Goal: Information Seeking & Learning: Find specific page/section

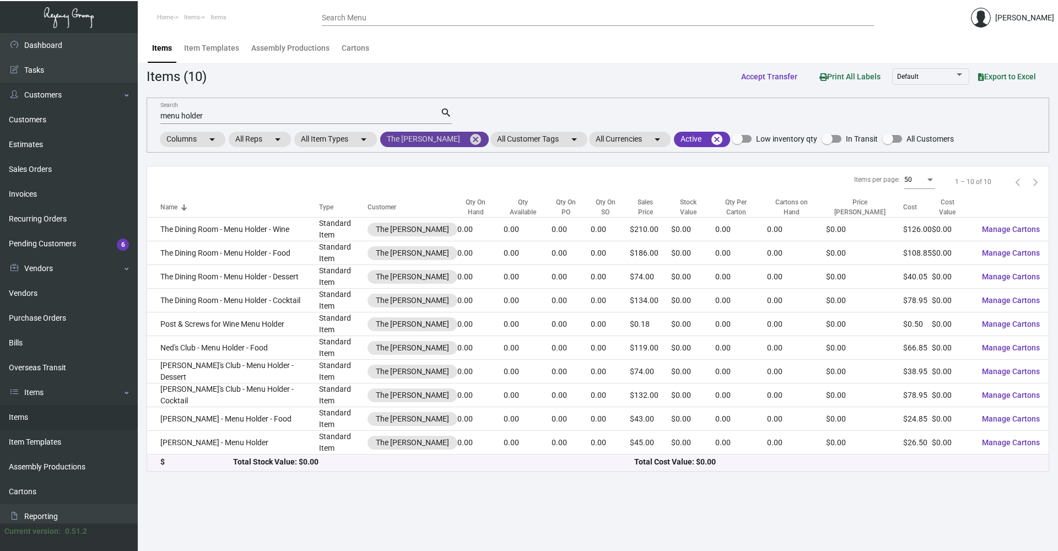
click at [469, 139] on mat-icon "cancel" at bounding box center [475, 139] width 13 height 13
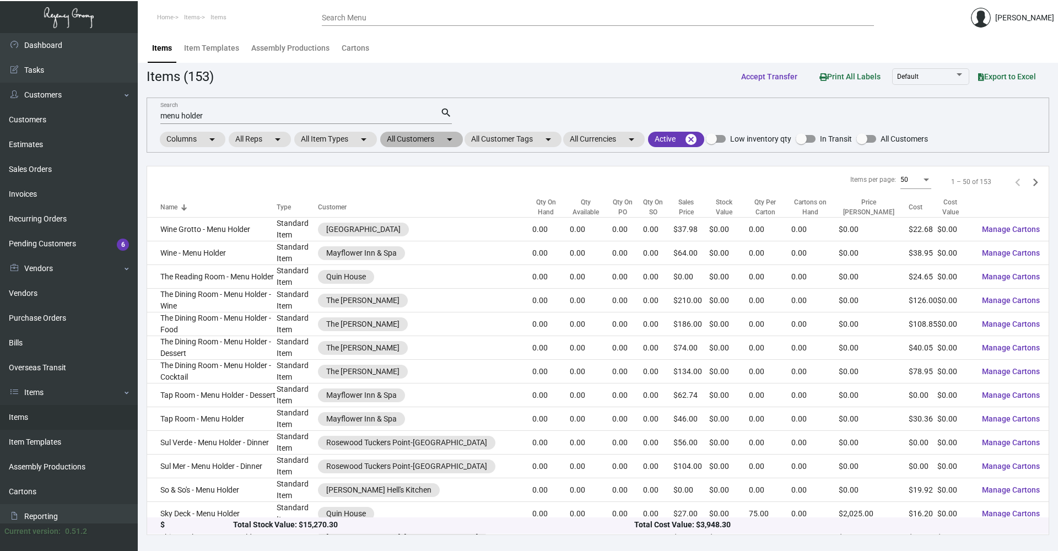
click at [452, 137] on mat-icon "arrow_drop_down" at bounding box center [449, 139] width 13 height 13
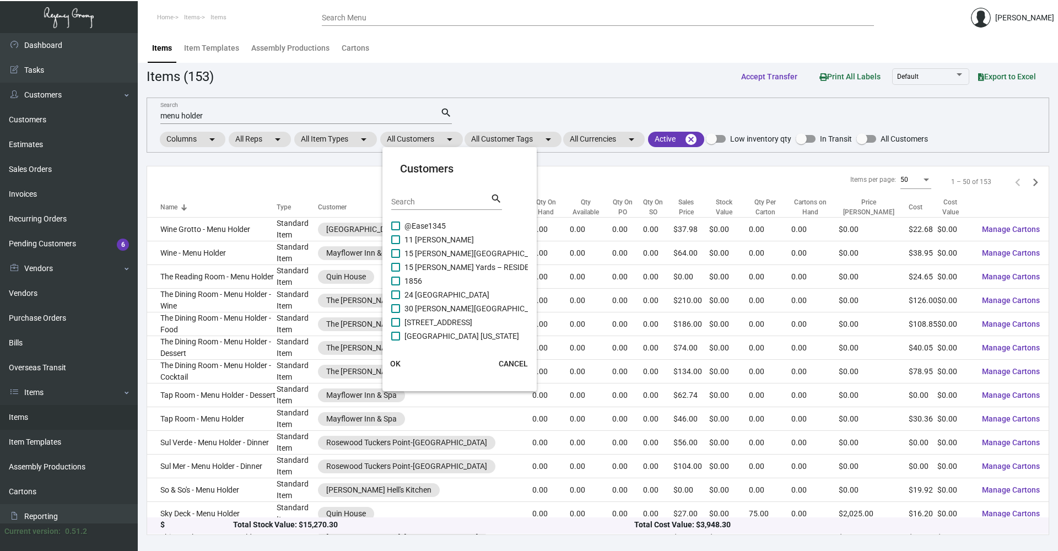
click at [439, 197] on div "Search" at bounding box center [440, 201] width 99 height 17
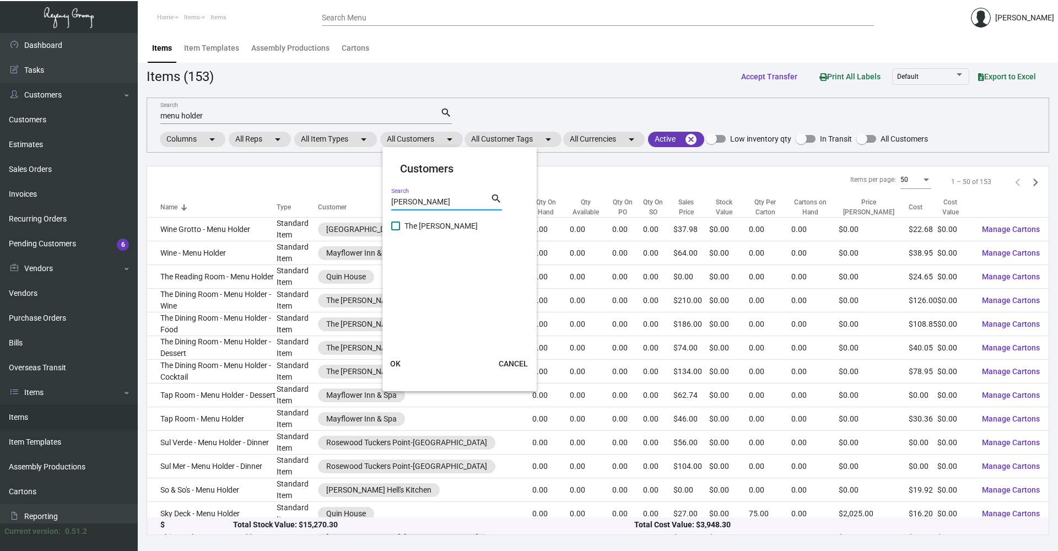
type input "[PERSON_NAME]"
click at [394, 225] on span at bounding box center [395, 226] width 9 height 9
click at [395, 230] on input "The [PERSON_NAME]" at bounding box center [395, 230] width 1 height 1
checkbox input "true"
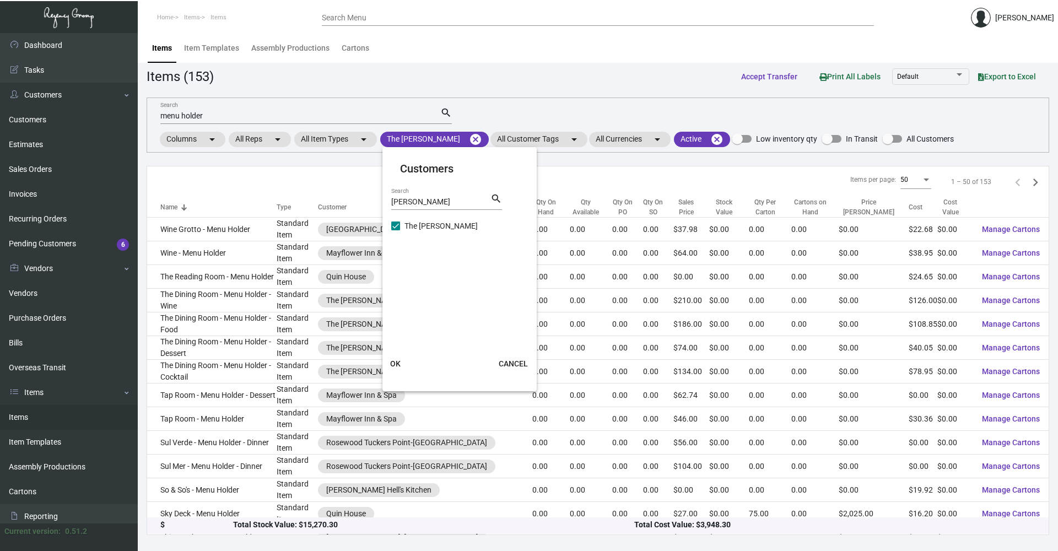
click at [419, 204] on input "[PERSON_NAME]" at bounding box center [440, 202] width 99 height 9
type input "[PERSON_NAME]"
click at [399, 225] on span at bounding box center [395, 226] width 9 height 9
click at [396, 230] on input "Ned's Club [US_STATE][GEOGRAPHIC_DATA]" at bounding box center [395, 230] width 1 height 1
checkbox input "true"
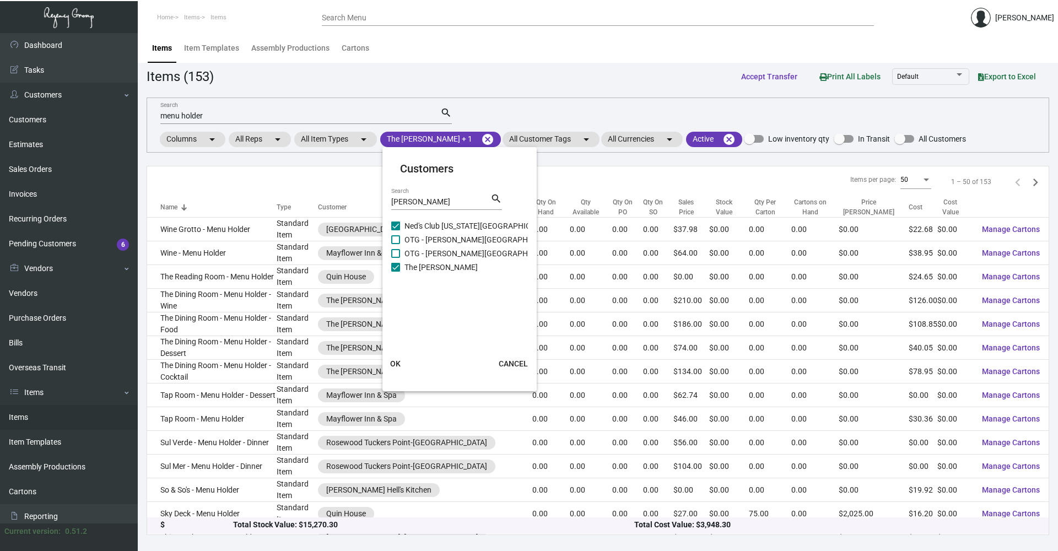
click at [396, 358] on button "OK" at bounding box center [395, 364] width 35 height 20
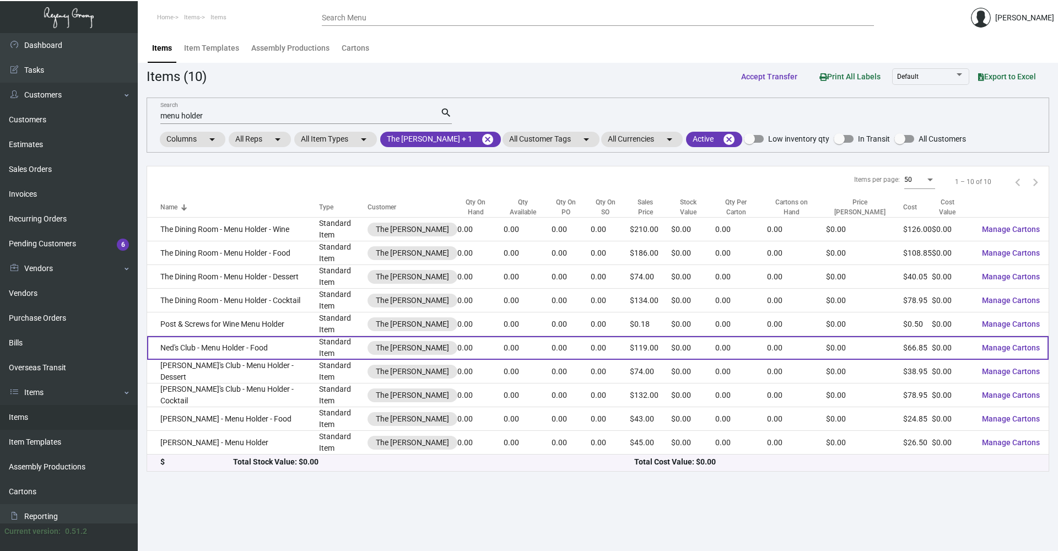
click at [287, 336] on td "Ned's Club - Menu Holder - Food" at bounding box center [233, 348] width 172 height 24
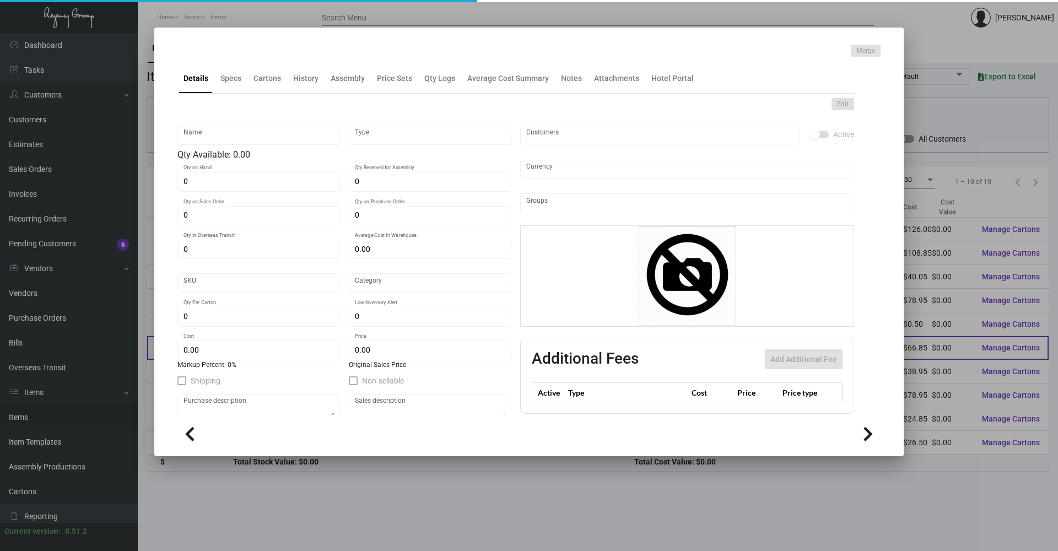
click at [287, 329] on mat-form-field "0 Qty Per Carton" at bounding box center [258, 322] width 163 height 34
type input "Ned's Club - Menu Holder - Food"
type input "Standard Item"
type input "$ 0.00"
type input "Standard"
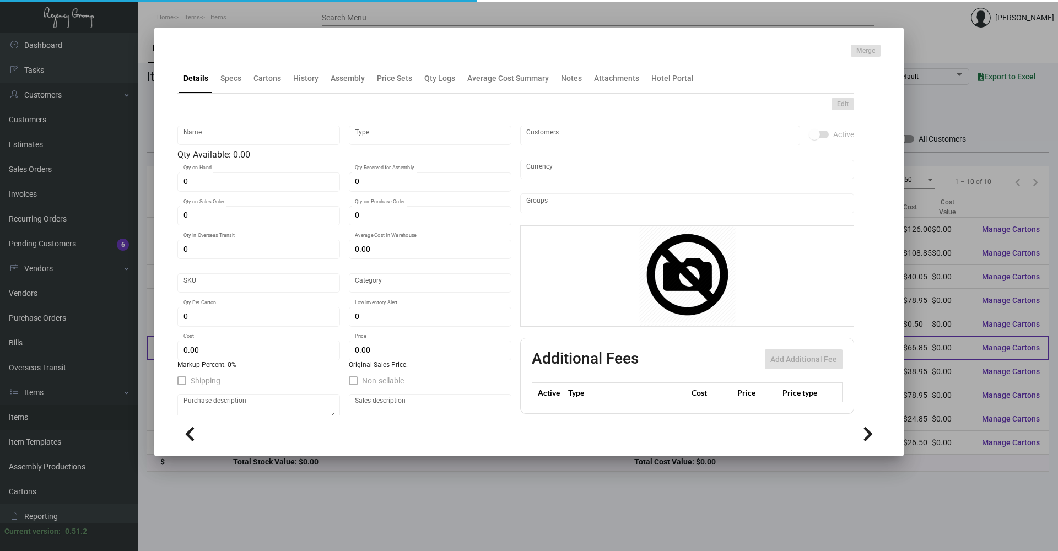
type input "$ 66.85"
type input "$ 119.00"
checkbox input "true"
type input "United States Dollar $"
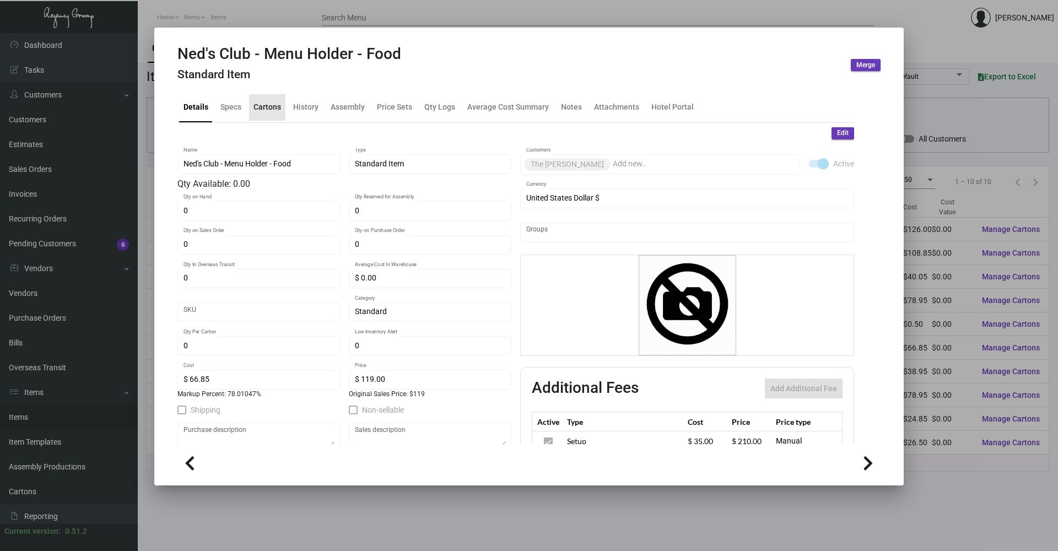
click at [269, 109] on div "Cartons" at bounding box center [267, 107] width 28 height 12
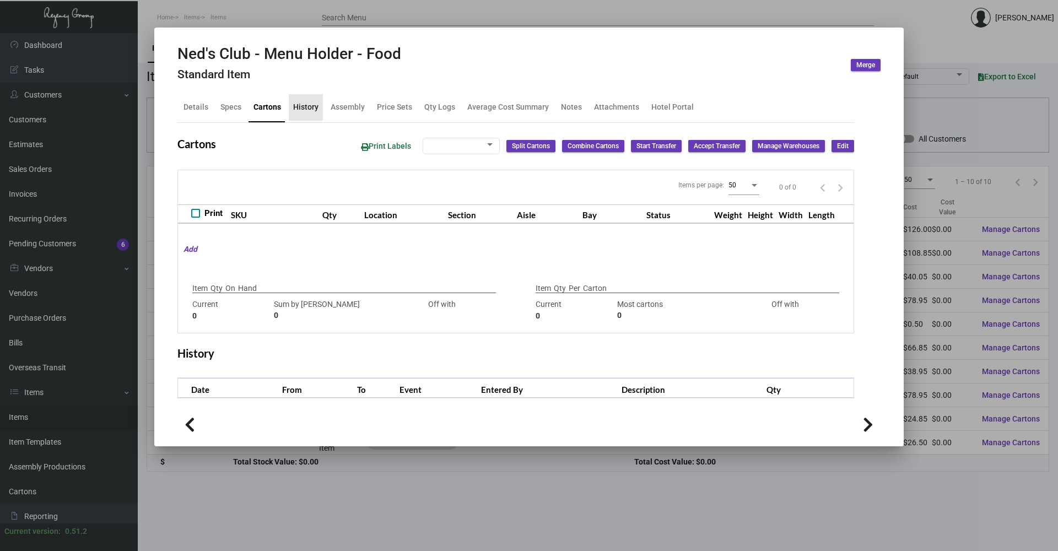
click at [316, 107] on div "History" at bounding box center [305, 107] width 25 height 12
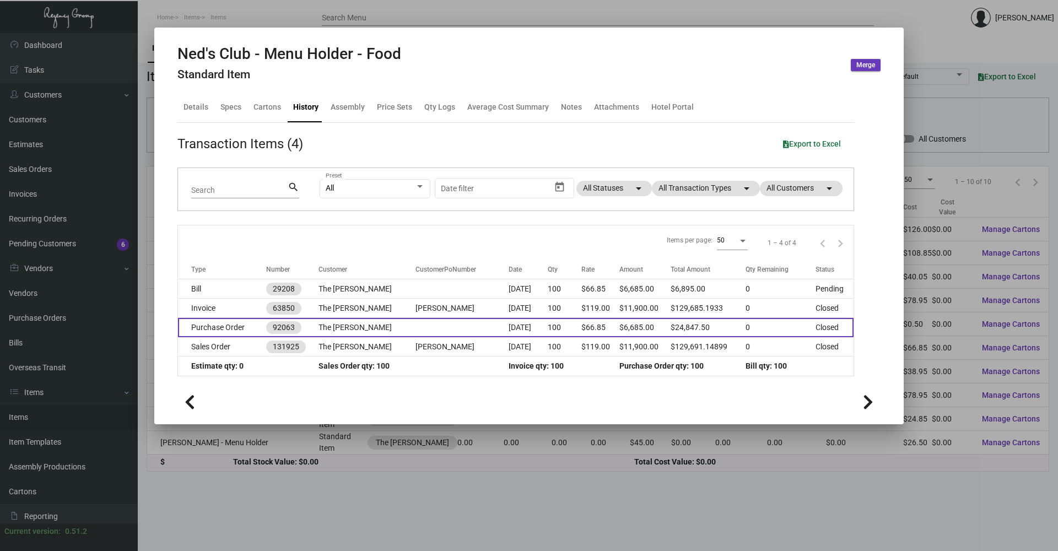
click at [223, 333] on td "Purchase Order" at bounding box center [222, 327] width 88 height 19
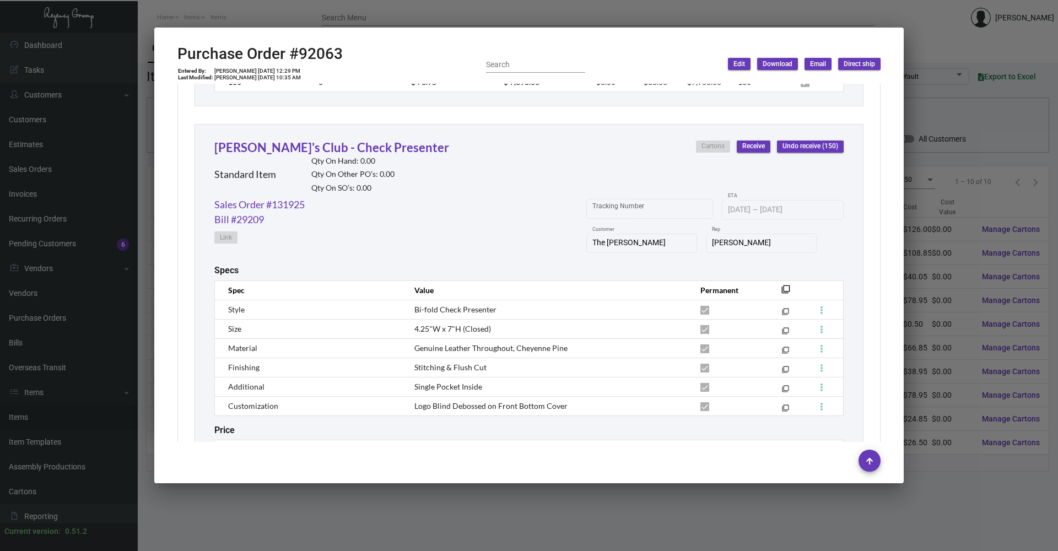
scroll to position [1674, 0]
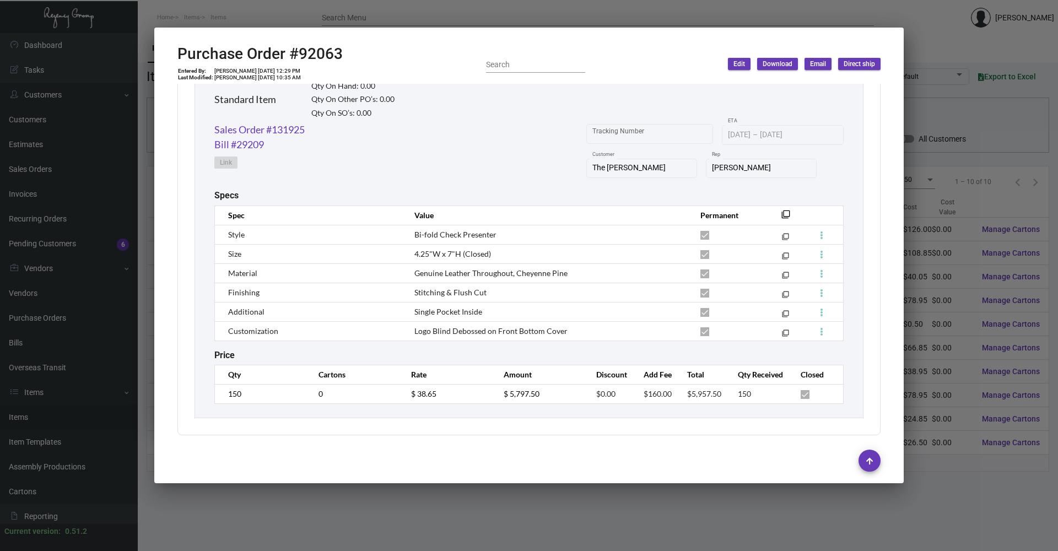
click at [388, 510] on div at bounding box center [529, 275] width 1058 height 551
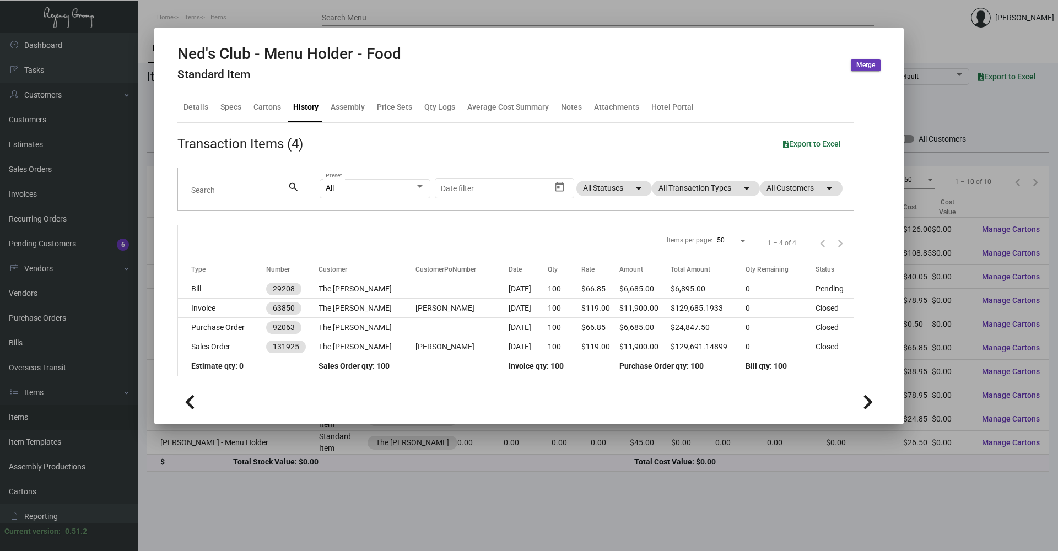
click at [296, 449] on div at bounding box center [529, 275] width 1058 height 551
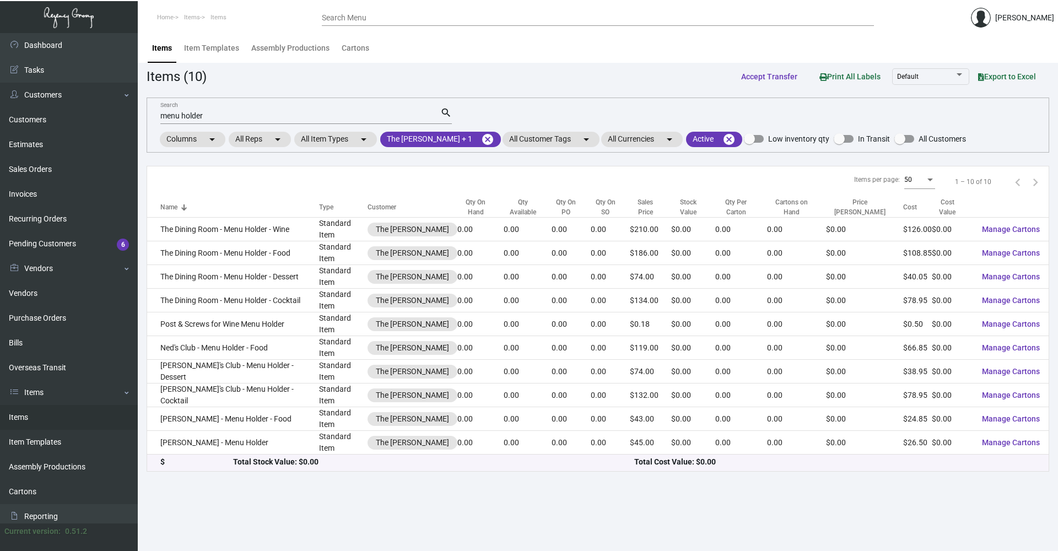
click at [216, 114] on div "menu holder Search" at bounding box center [300, 115] width 280 height 17
drag, startPoint x: 208, startPoint y: 114, endPoint x: 139, endPoint y: 117, distance: 69.5
click at [139, 117] on main "Items Item Templates Assembly Productions Cartons Items (10) Accept Transfer Pr…" at bounding box center [598, 292] width 920 height 518
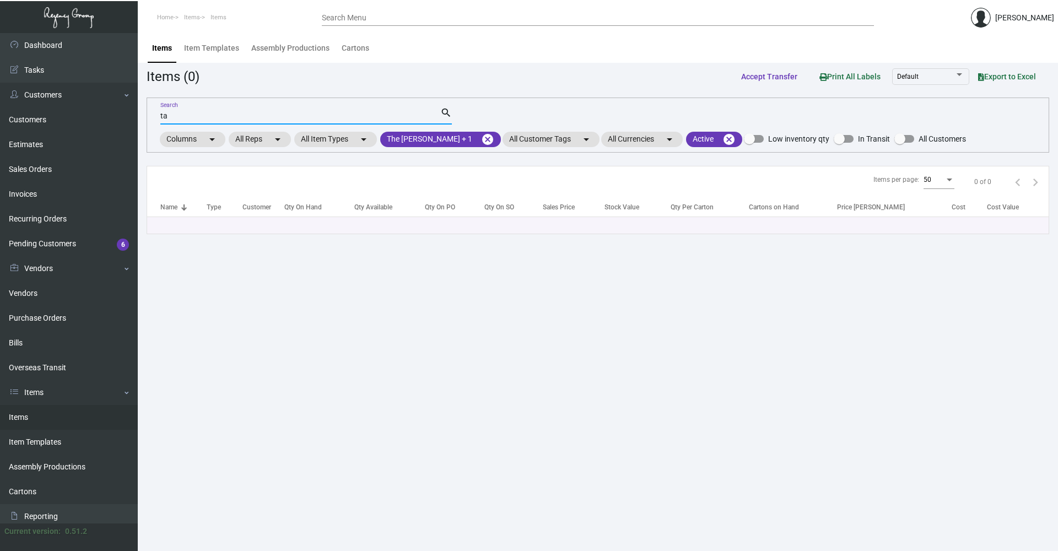
type input "t"
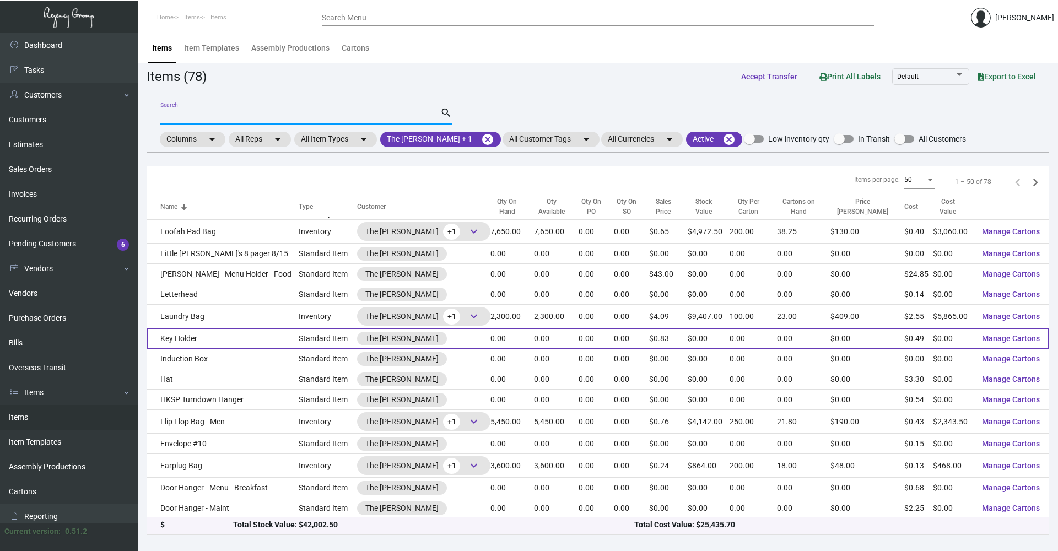
scroll to position [775, 0]
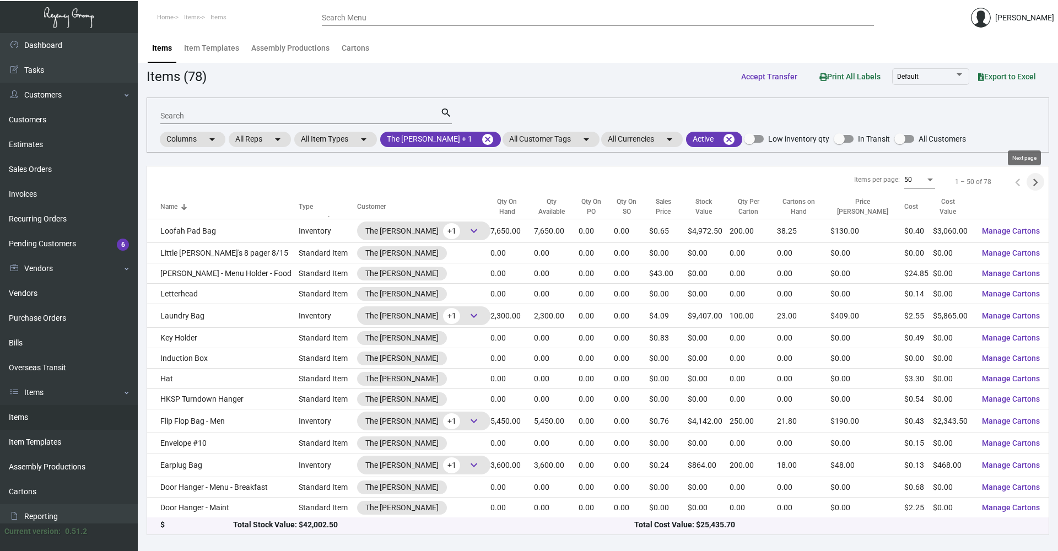
click at [1028, 180] on icon "Next page" at bounding box center [1035, 182] width 15 height 15
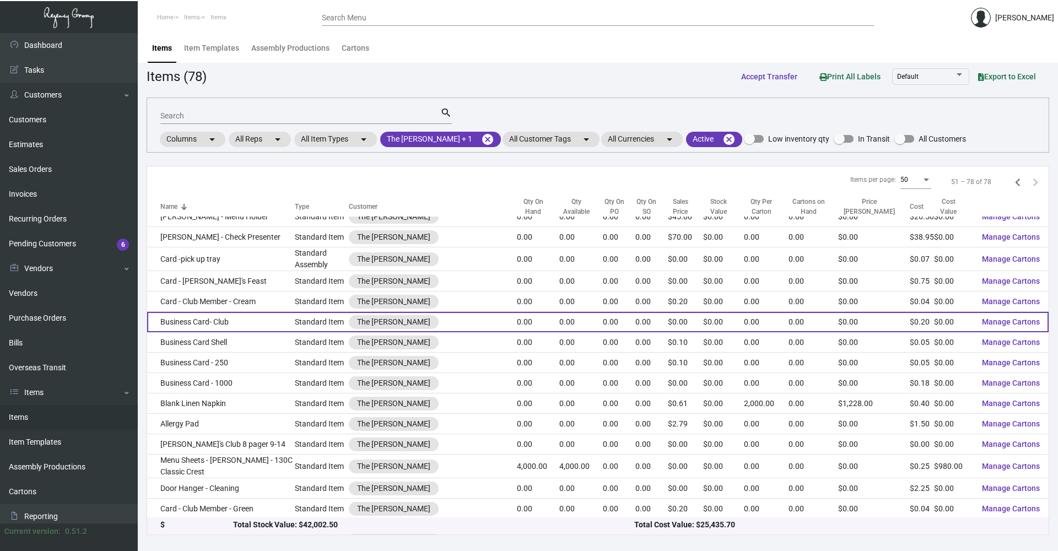
scroll to position [294, 0]
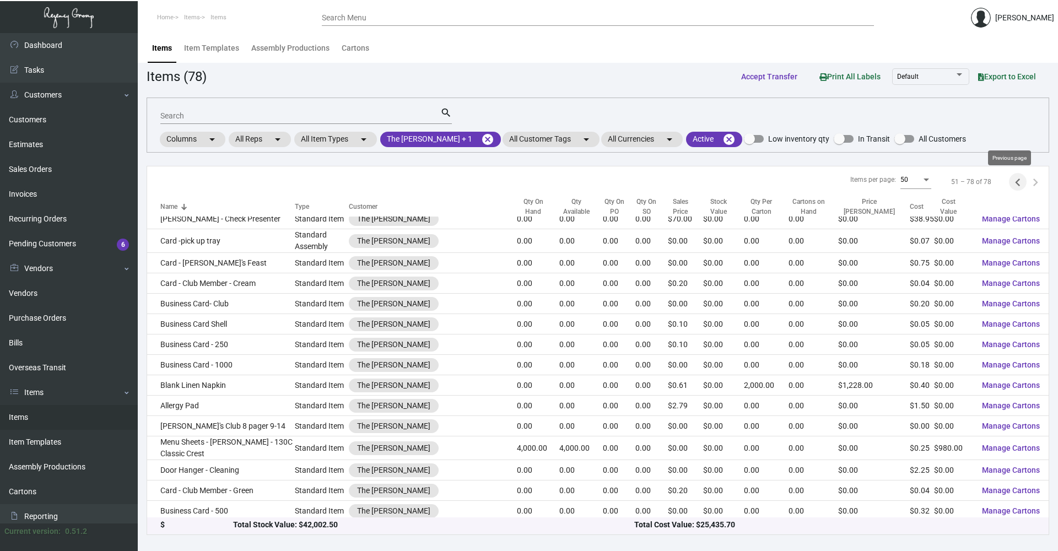
click at [1013, 184] on icon "Previous page" at bounding box center [1017, 182] width 15 height 15
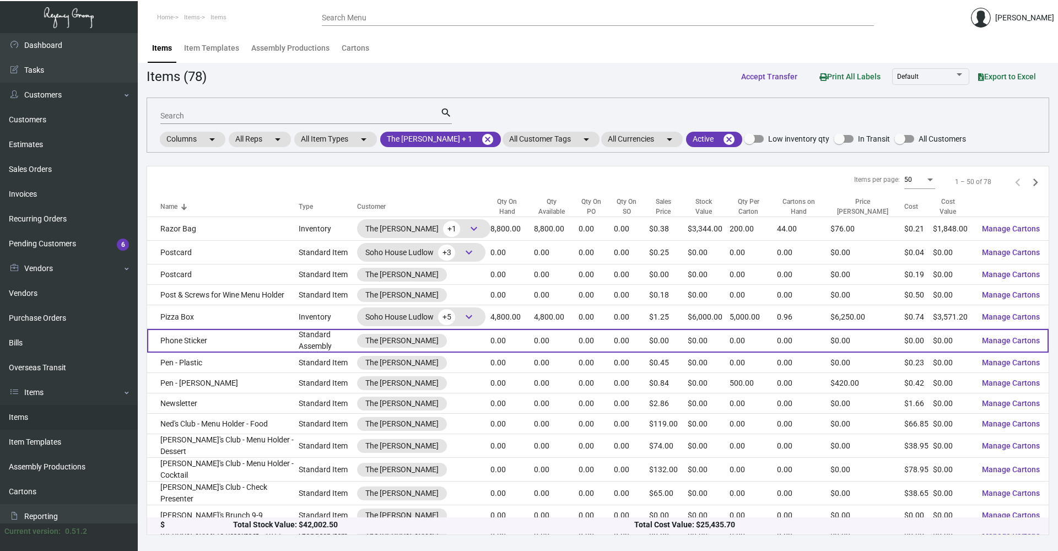
scroll to position [334, 0]
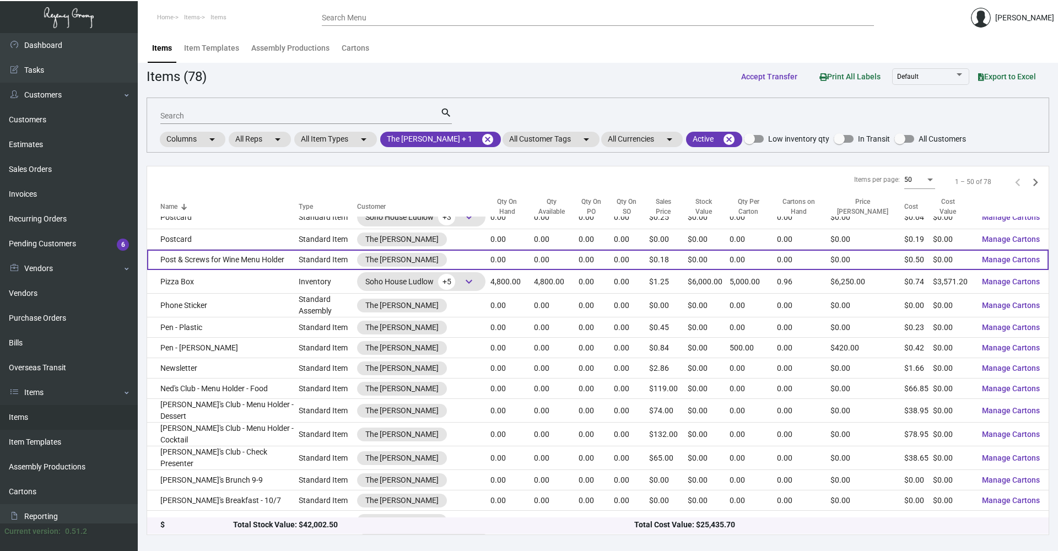
click at [284, 268] on td "Post & Screws for Wine Menu Holder" at bounding box center [223, 260] width 152 height 20
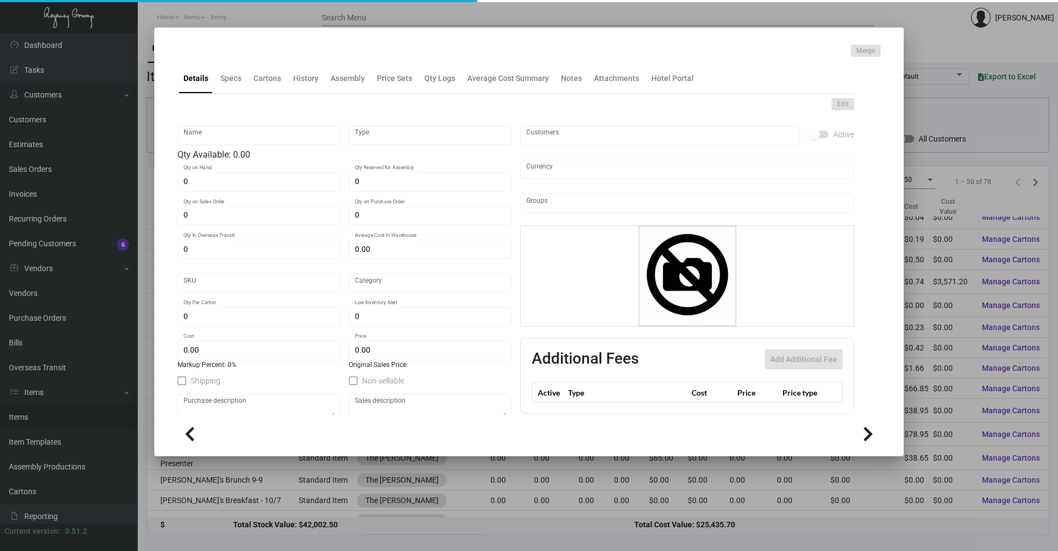
type input "Post & Screws for Wine Menu Holder"
type input "Standard Item"
type input "$ 0.00"
type input "Standard"
type input "$ 0.50"
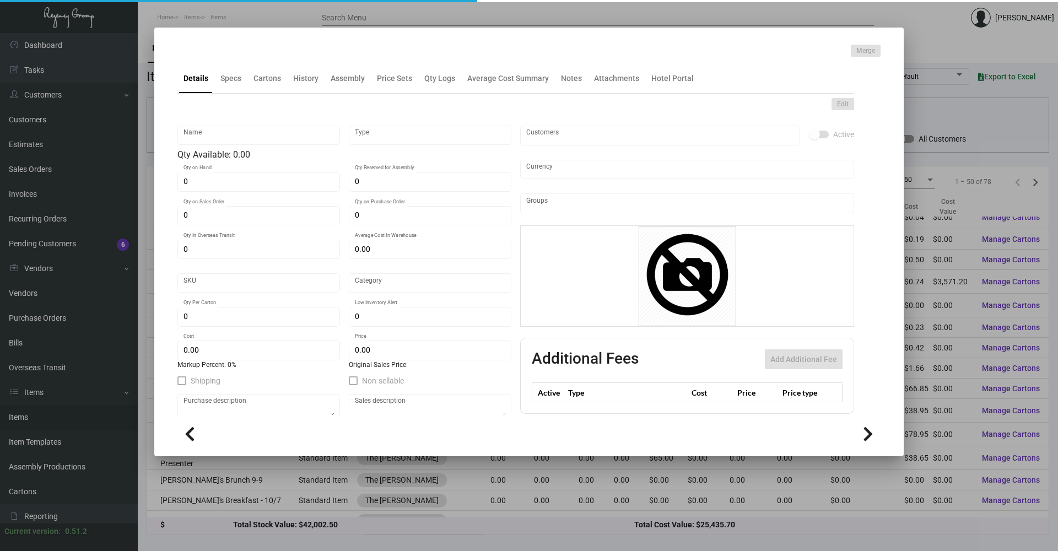
type input "$ 0.18"
checkbox input "true"
type input "United States Dollar $"
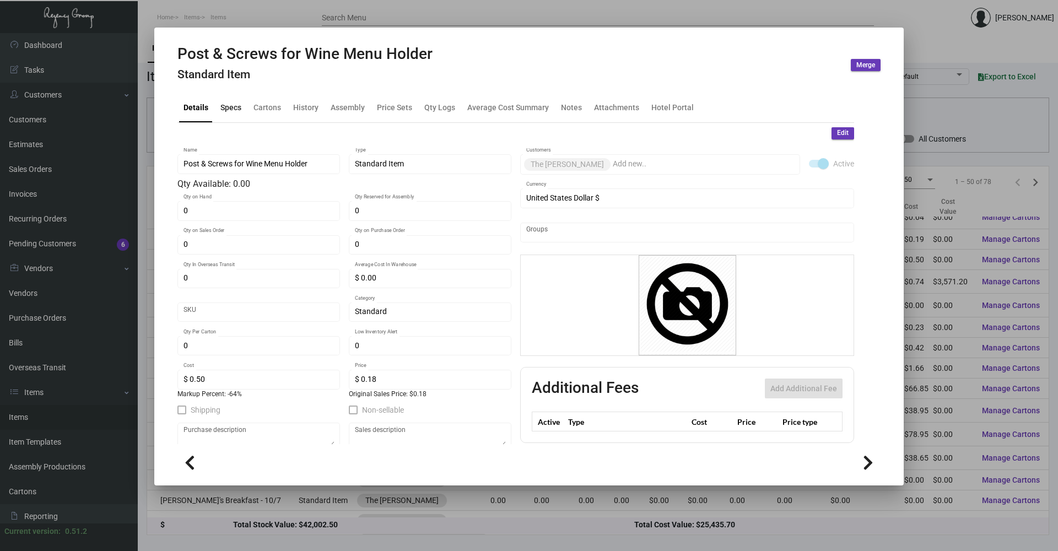
click at [229, 104] on div "Specs" at bounding box center [230, 107] width 21 height 12
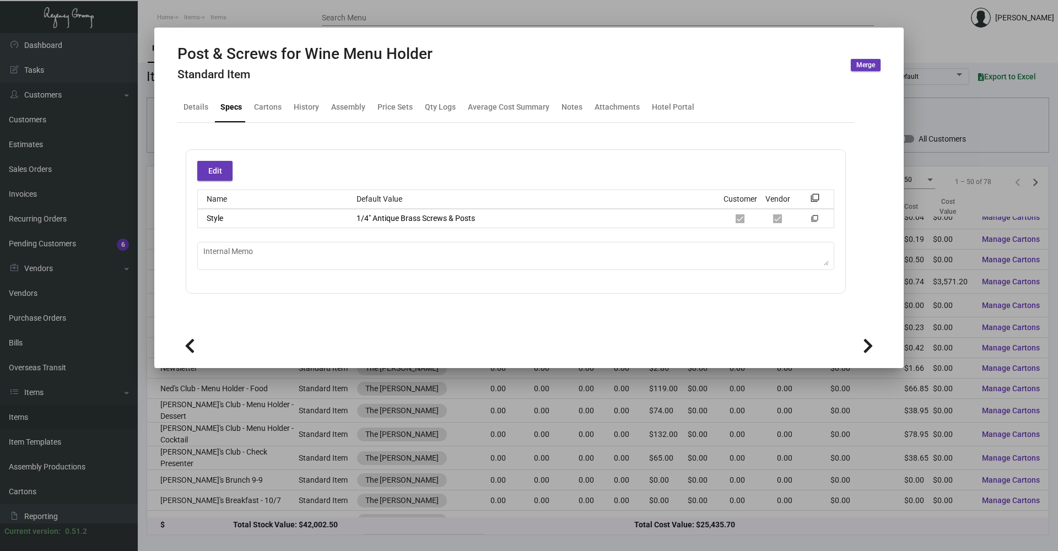
click at [247, 14] on div at bounding box center [529, 275] width 1058 height 551
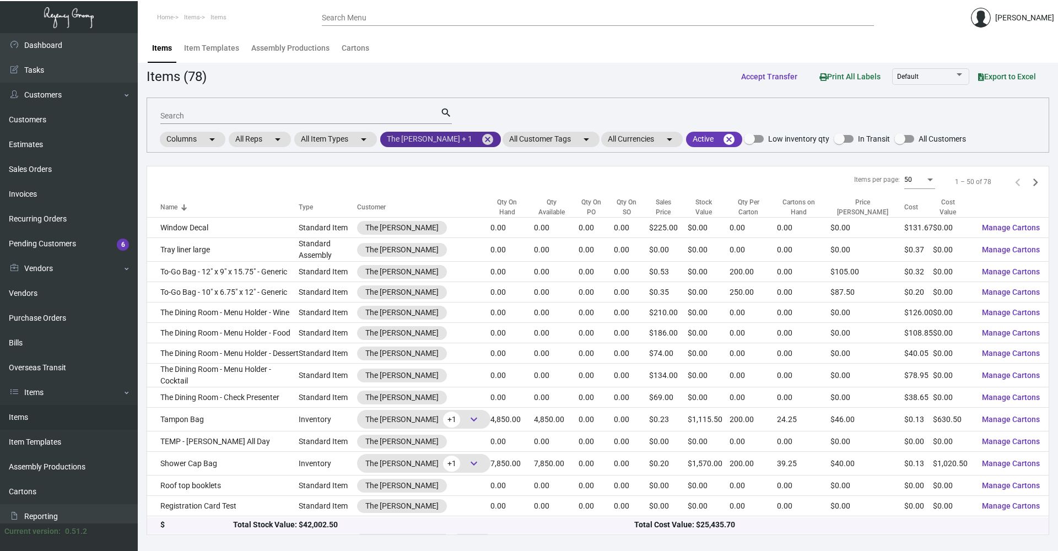
drag, startPoint x: 476, startPoint y: 140, endPoint x: 462, endPoint y: 141, distance: 14.3
click at [481, 140] on mat-icon "cancel" at bounding box center [487, 139] width 13 height 13
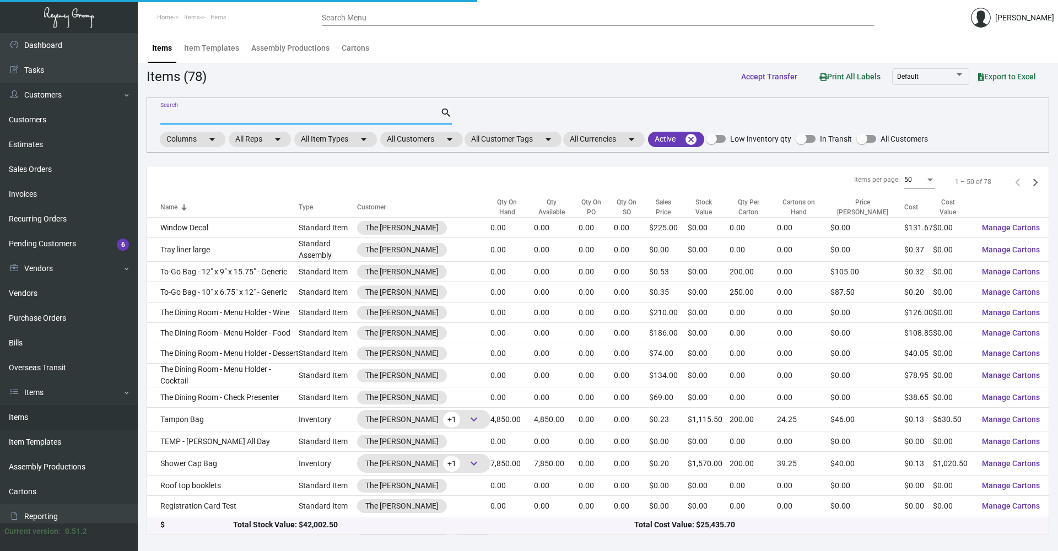
click at [247, 117] on input "Search" at bounding box center [300, 116] width 280 height 9
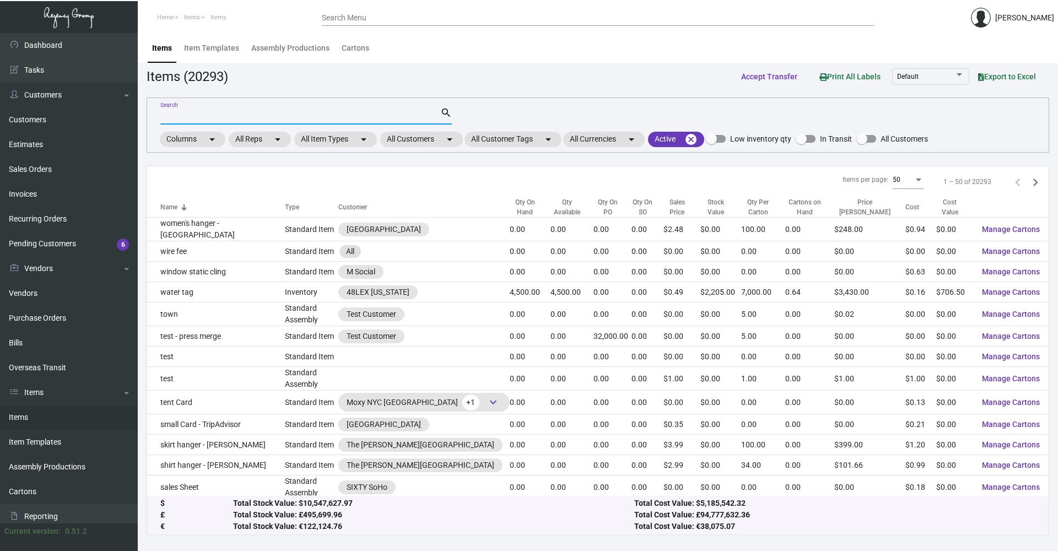
paste input "string with tassle"
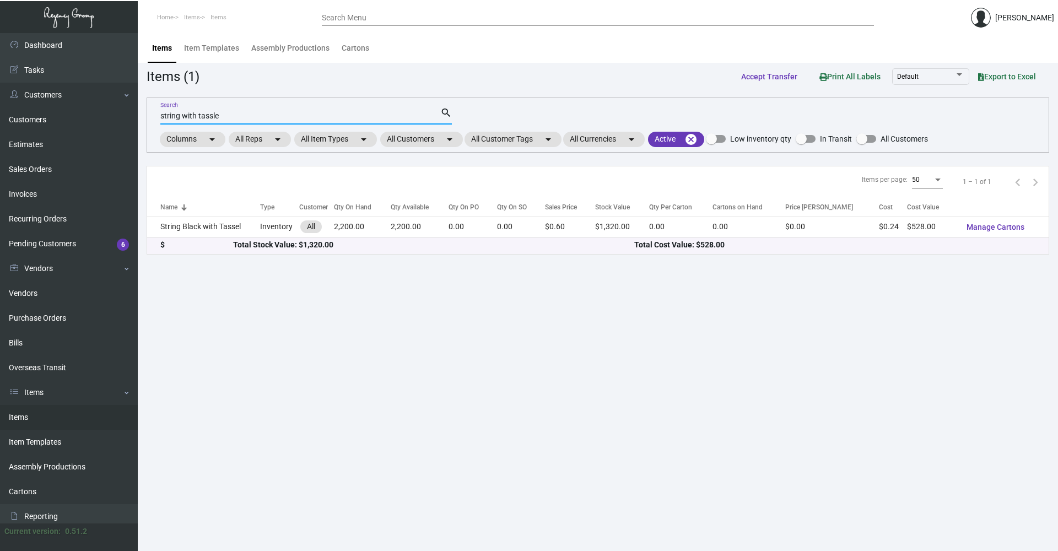
type input "string with tassle"
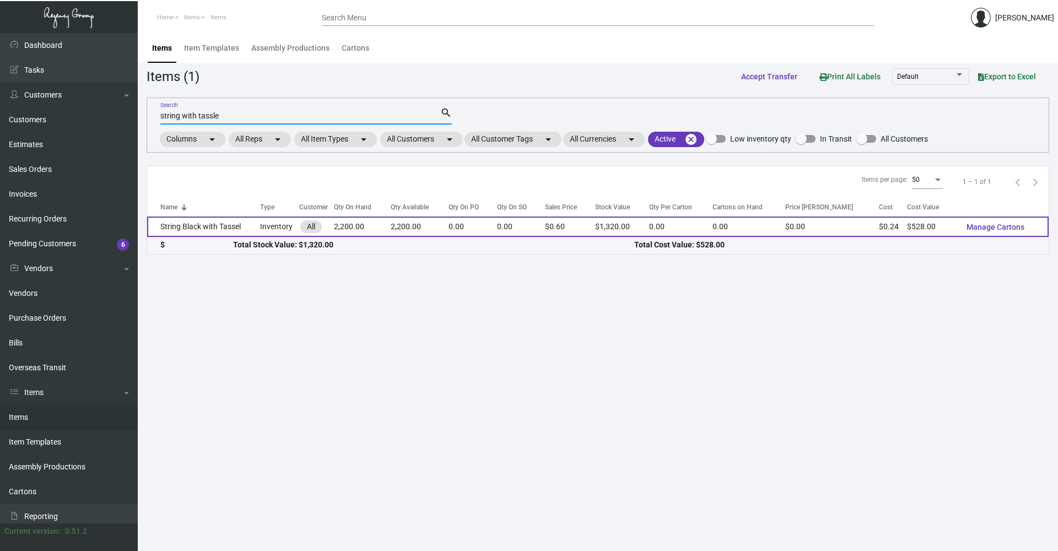
click at [233, 228] on td "String Black with Tassel" at bounding box center [203, 227] width 113 height 20
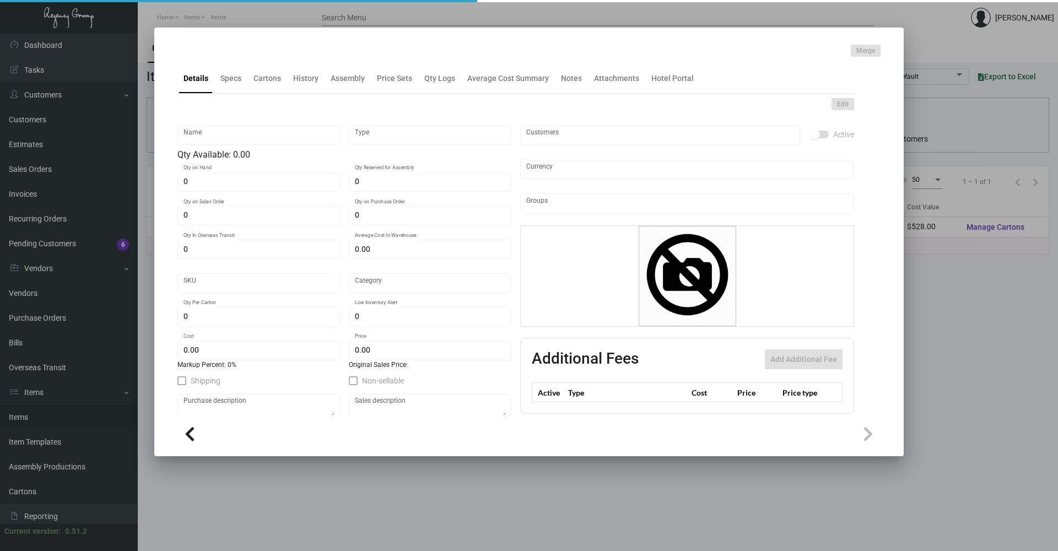
type input "String Black with Tassel"
type input "Inventory"
type input "2,200"
type input "$ 0.00"
type input "Standard"
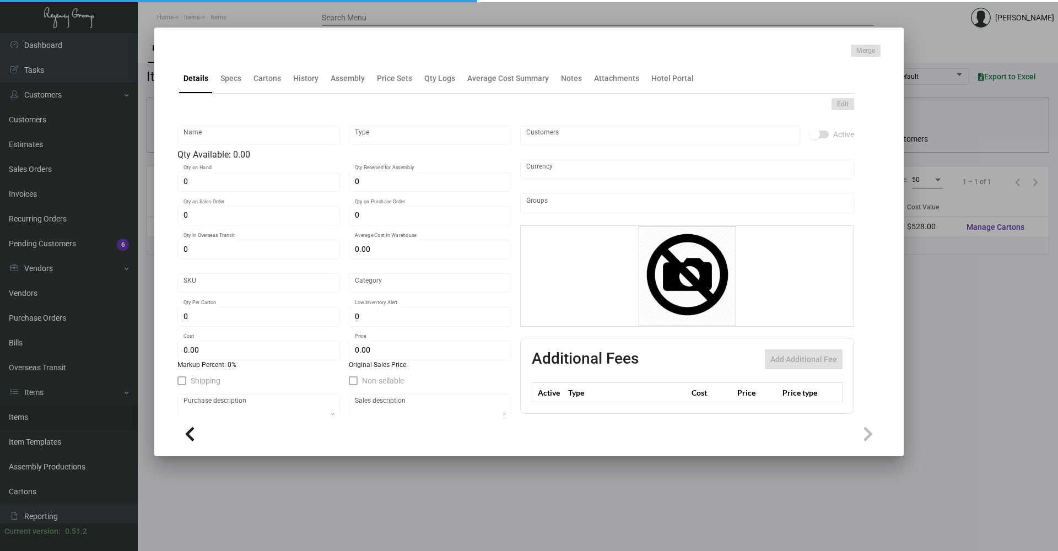
type input "$ 0.24"
type input "$ 0.60"
checkbox input "true"
type input "United States Dollar $"
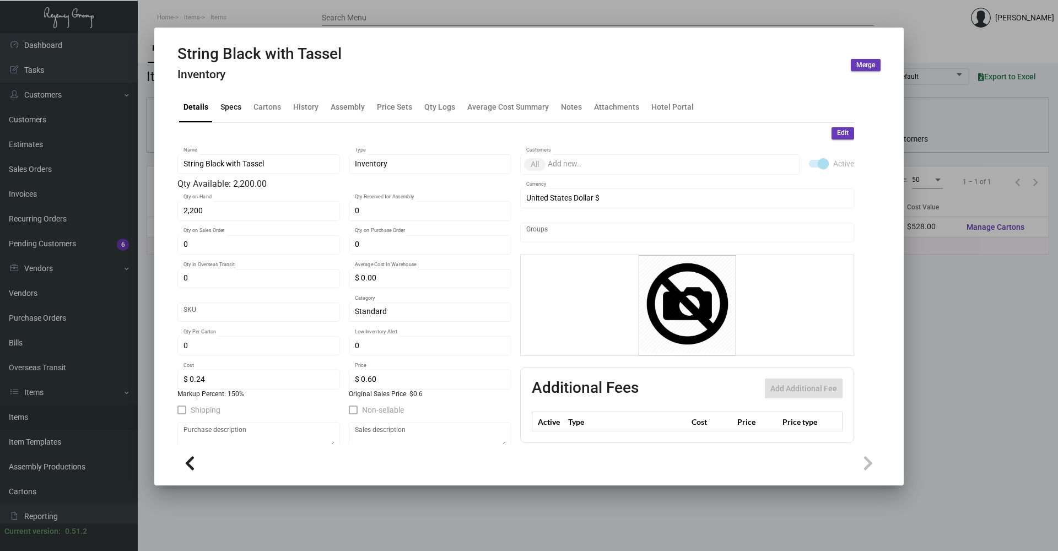
click at [226, 110] on div "Specs" at bounding box center [230, 107] width 21 height 12
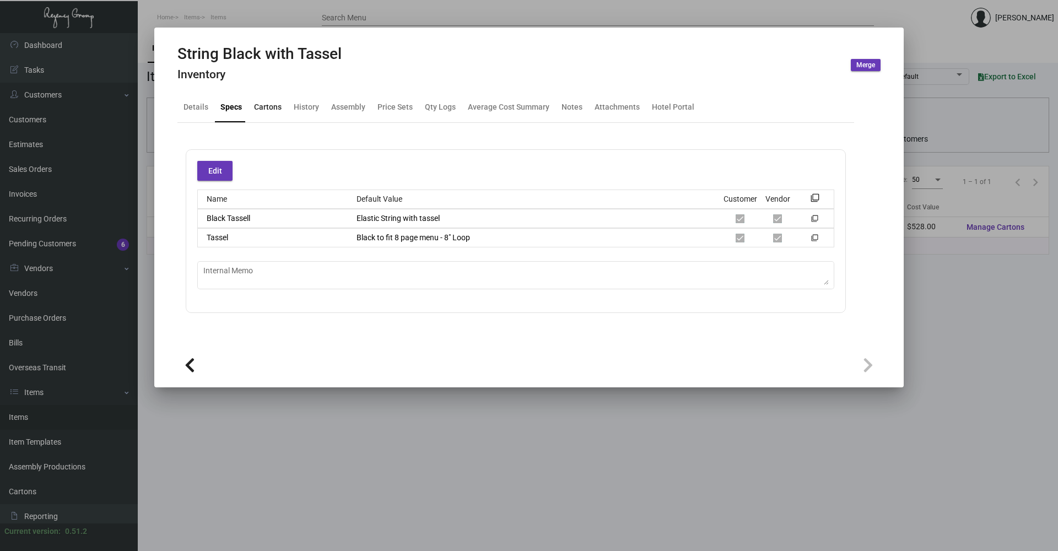
click at [269, 107] on div "Cartons" at bounding box center [268, 107] width 28 height 12
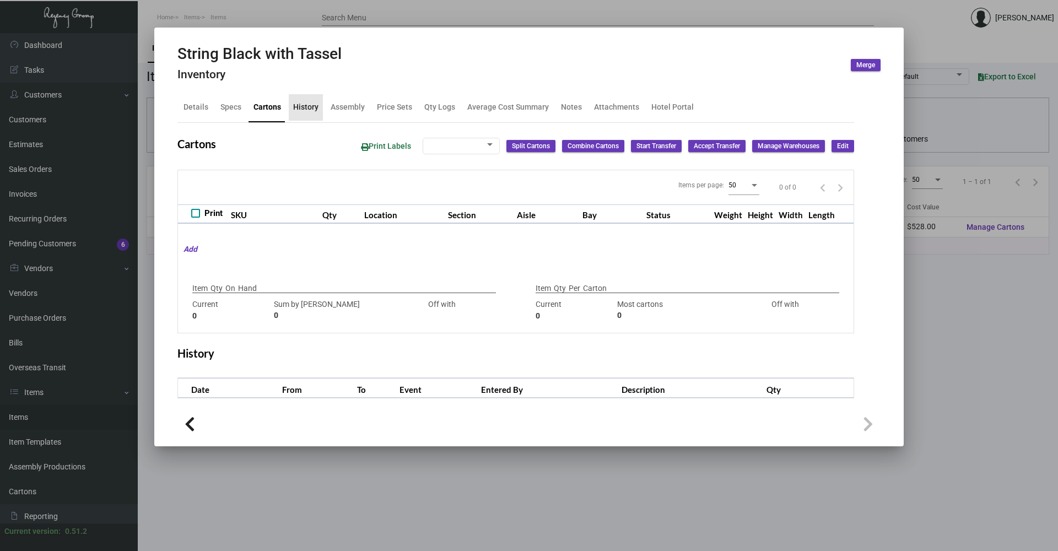
click at [310, 109] on div "History" at bounding box center [305, 107] width 25 height 12
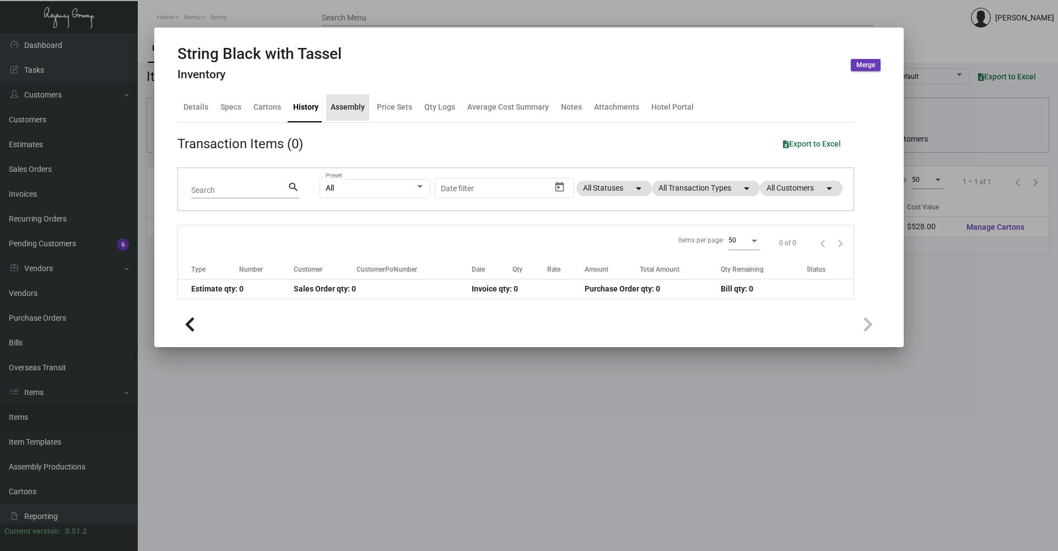
click at [334, 109] on div "Assembly" at bounding box center [348, 107] width 34 height 12
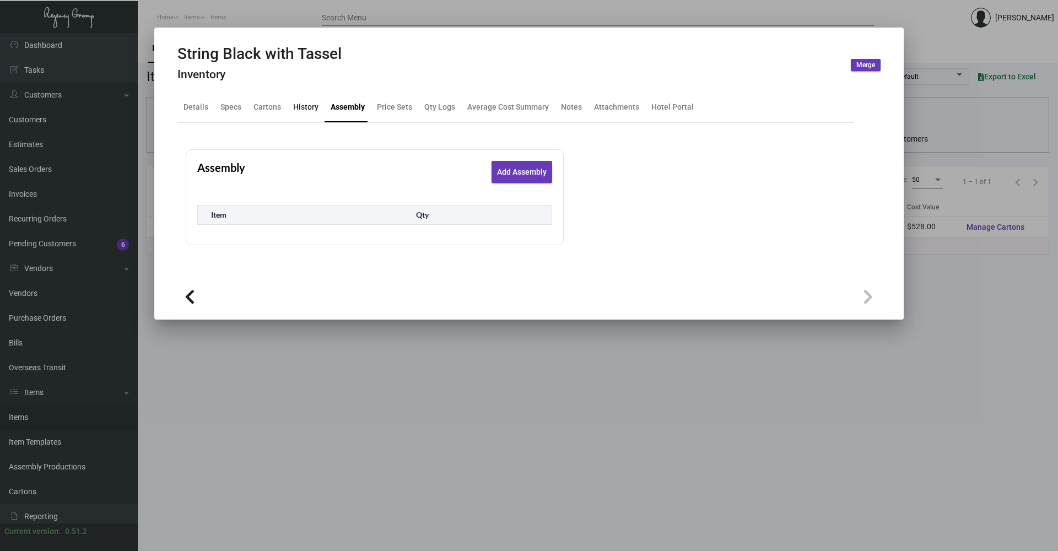
click at [298, 106] on div "History" at bounding box center [305, 107] width 25 height 12
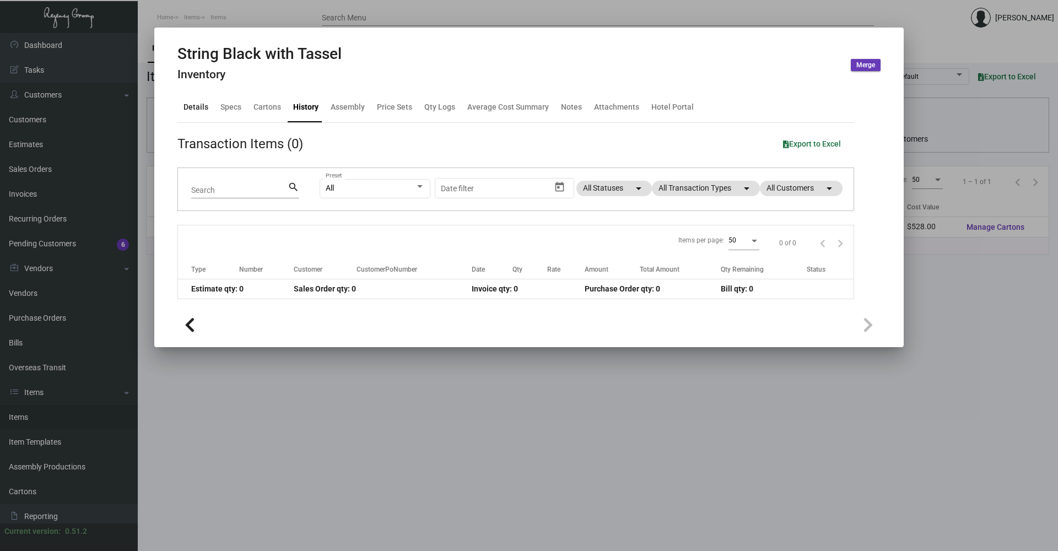
click at [203, 103] on div "Details" at bounding box center [196, 107] width 25 height 12
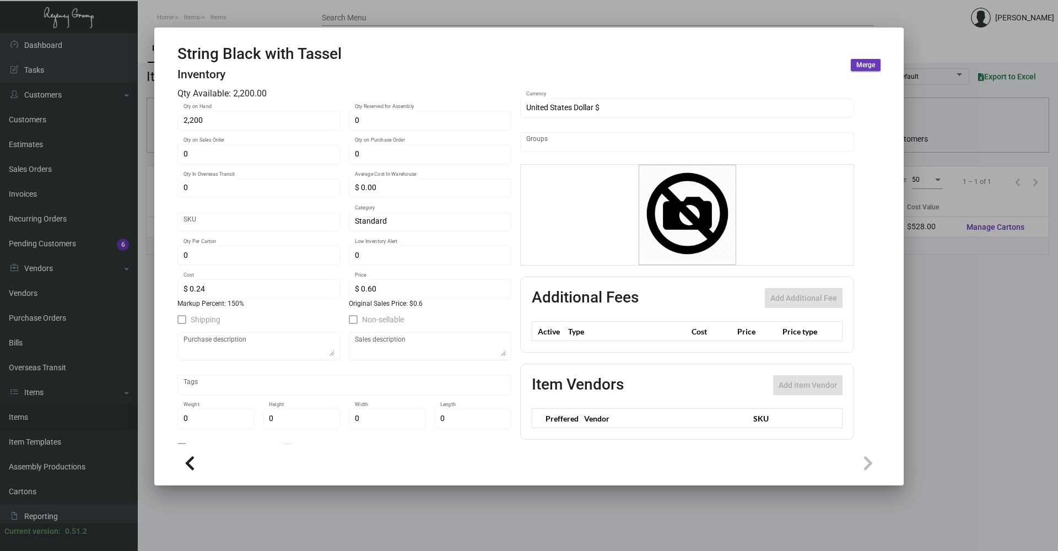
scroll to position [107, 0]
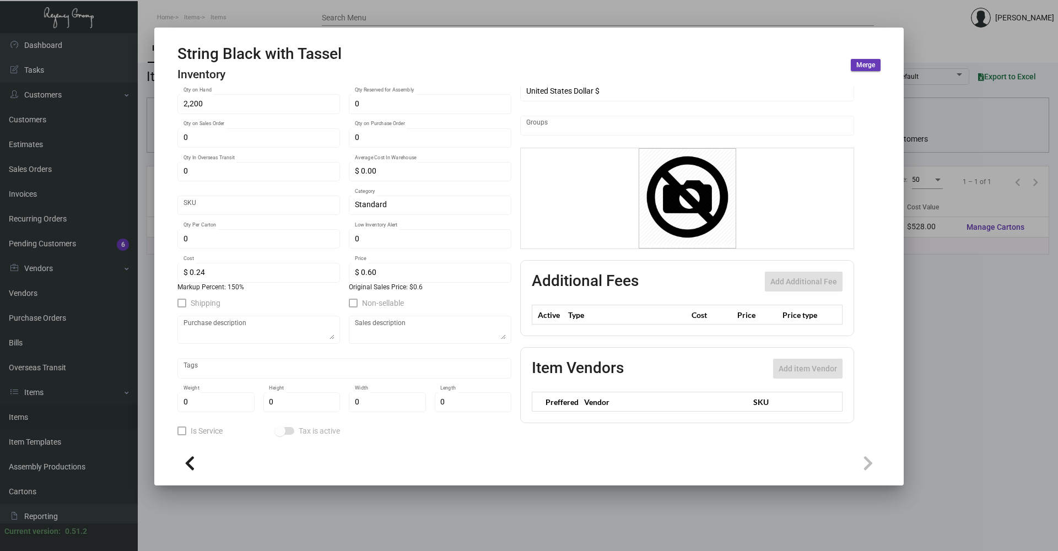
click at [395, 506] on div at bounding box center [529, 275] width 1058 height 551
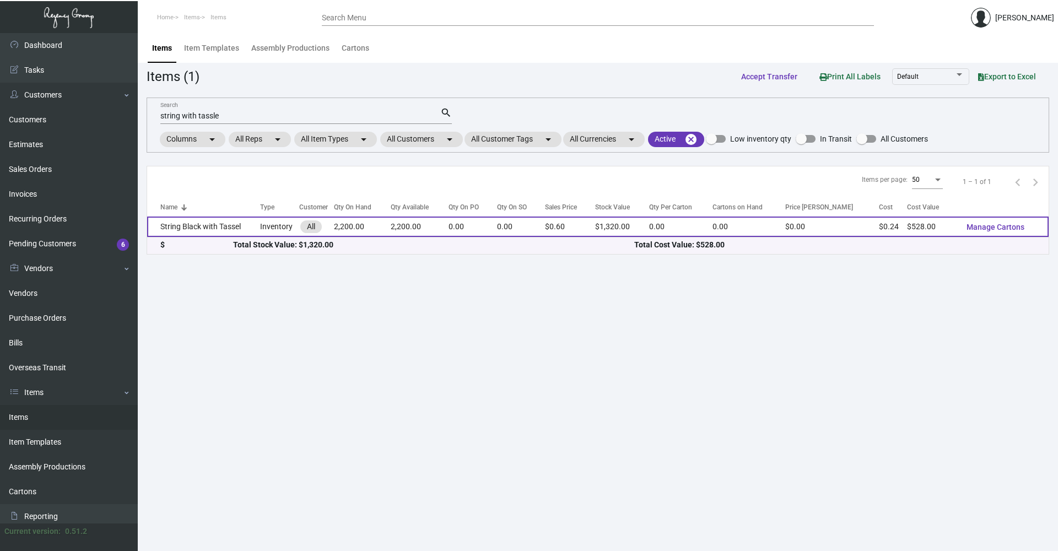
click at [511, 229] on td "0.00" at bounding box center [521, 227] width 48 height 20
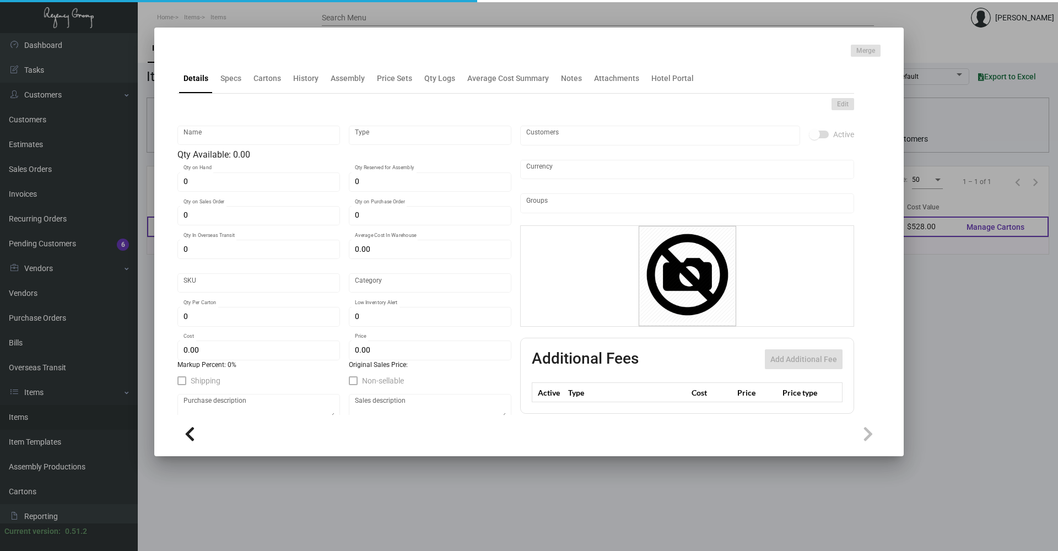
type input "String Black with Tassel"
type input "Inventory"
type input "2,200"
type input "$ 0.00"
type input "Standard"
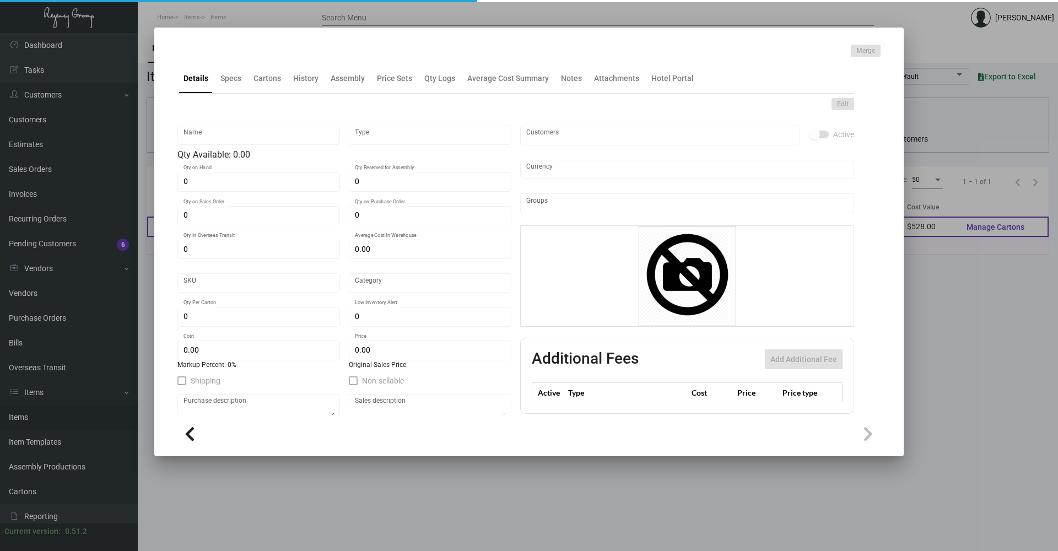
type input "$ 0.24"
type input "$ 0.60"
checkbox input "true"
type input "United States Dollar $"
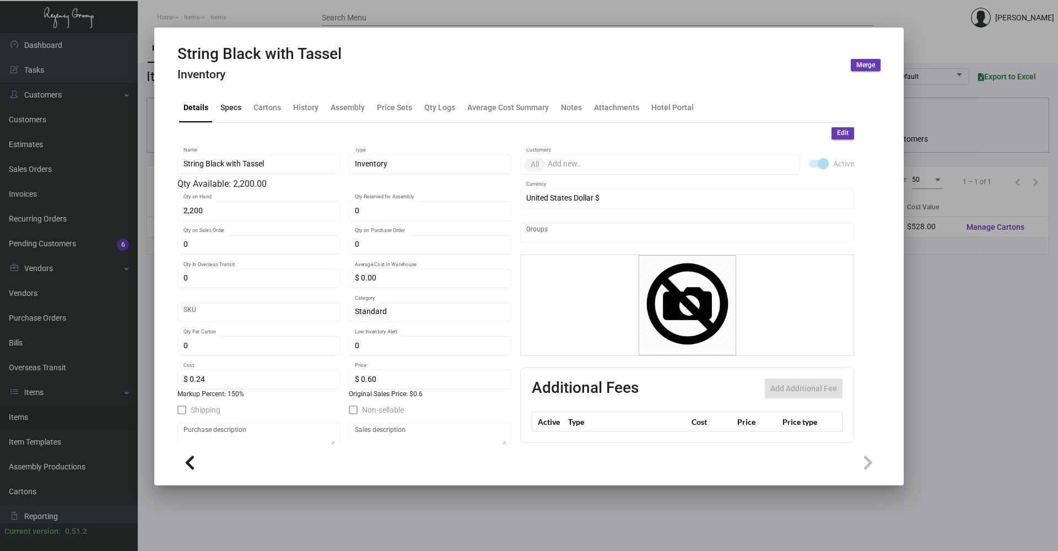
click at [226, 110] on div "Specs" at bounding box center [230, 107] width 21 height 12
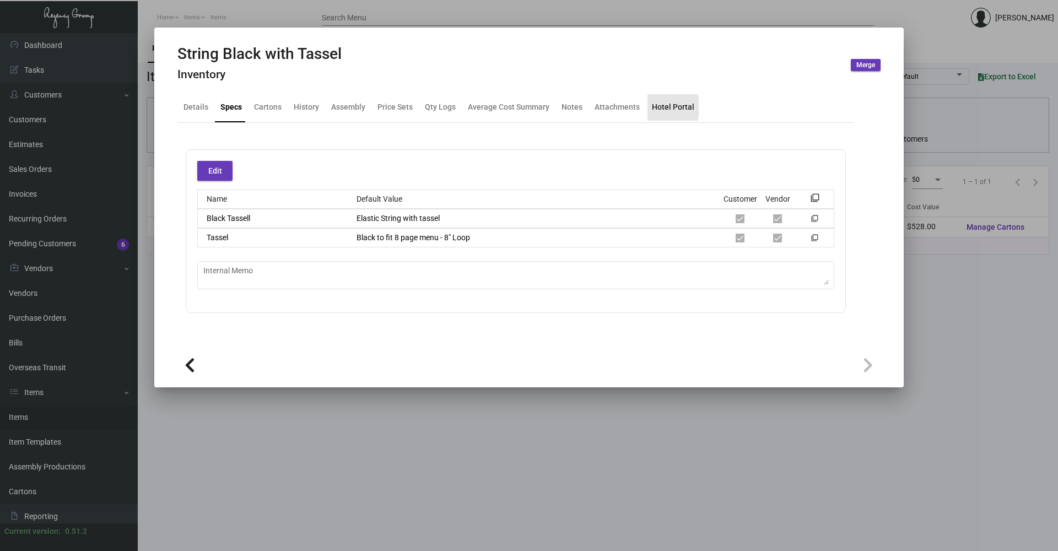
click at [654, 107] on div "Hotel Portal" at bounding box center [673, 107] width 42 height 12
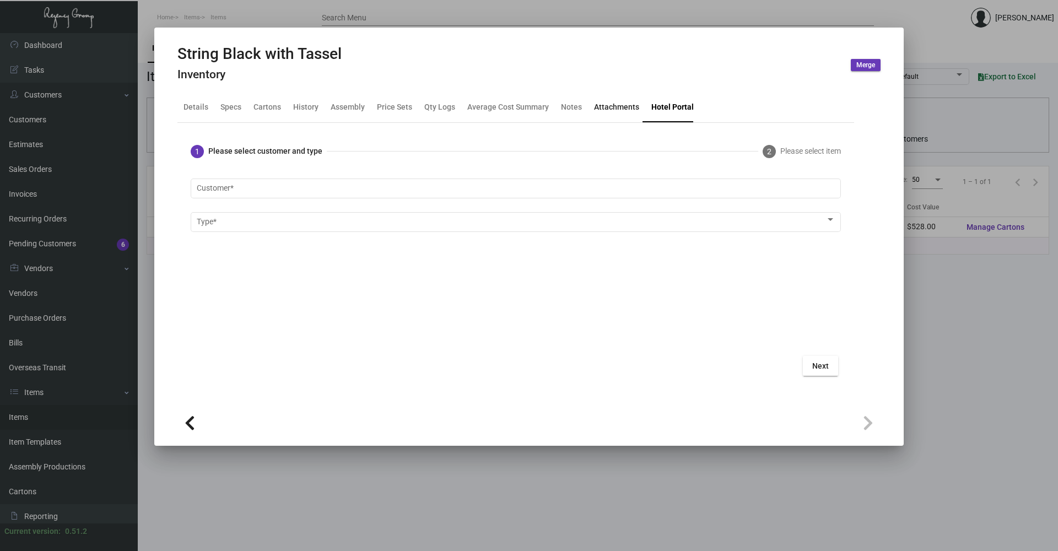
click at [606, 105] on div "Attachments" at bounding box center [616, 107] width 45 height 12
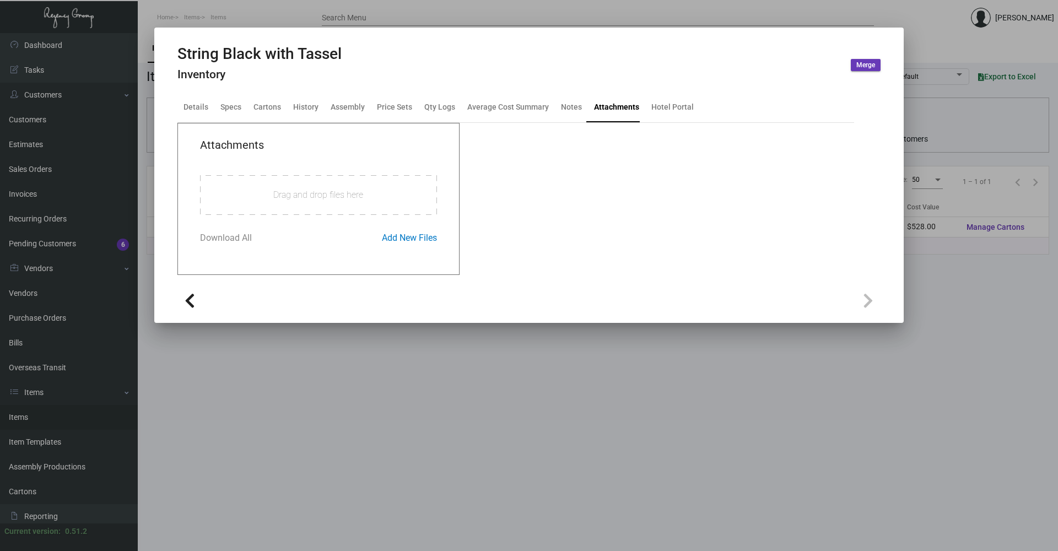
click at [371, 7] on div at bounding box center [529, 275] width 1058 height 551
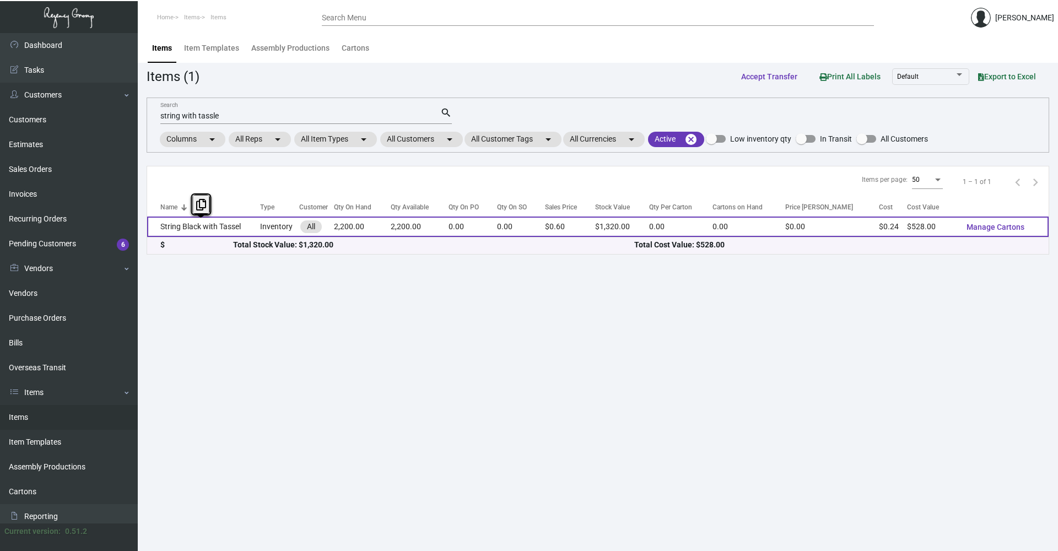
drag, startPoint x: 246, startPoint y: 225, endPoint x: 159, endPoint y: 229, distance: 87.2
click at [159, 229] on td "String Black with Tassel" at bounding box center [203, 227] width 113 height 20
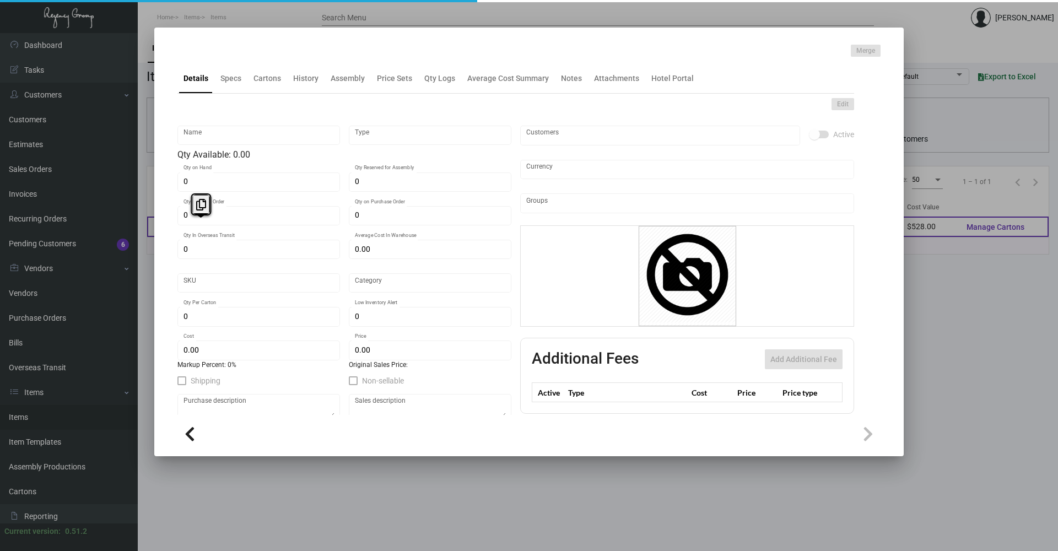
type input "String Black with Tassel"
type input "Inventory"
type input "2,200"
type input "$ 0.00"
type input "Standard"
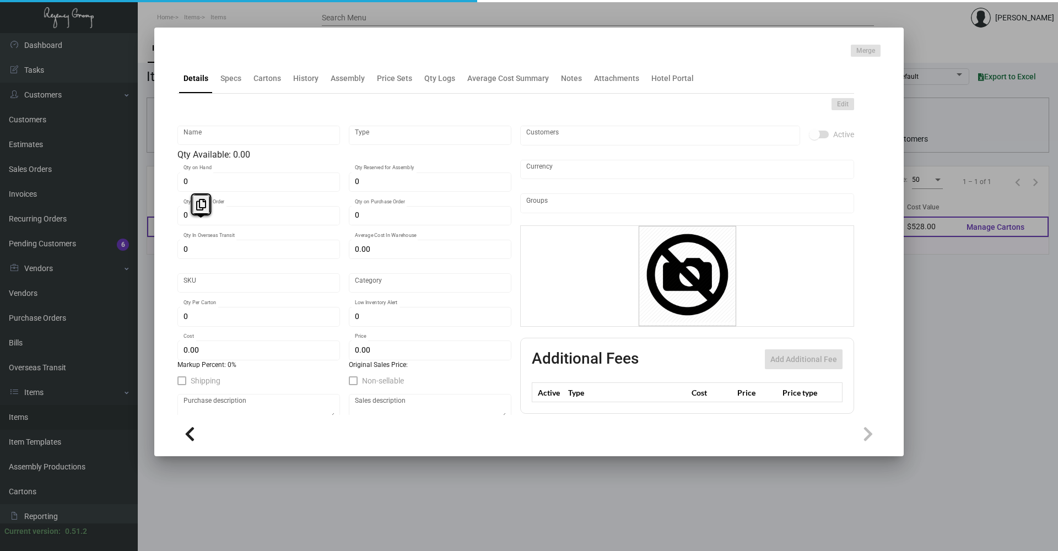
type input "$ 0.24"
type input "$ 0.60"
checkbox input "true"
type input "United States Dollar $"
click at [218, 24] on div at bounding box center [529, 275] width 1058 height 551
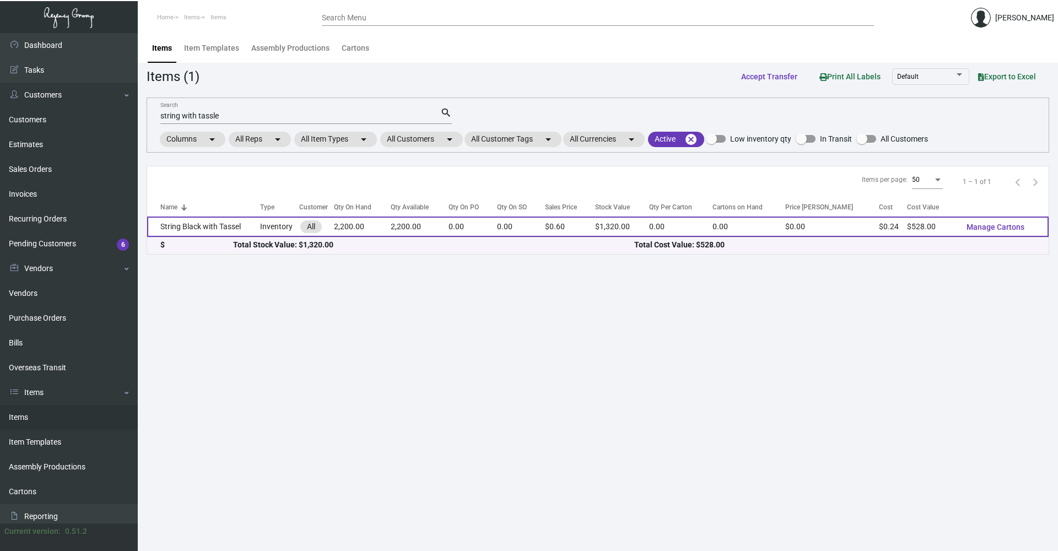
click at [260, 234] on td "String Black with Tassel" at bounding box center [203, 227] width 113 height 20
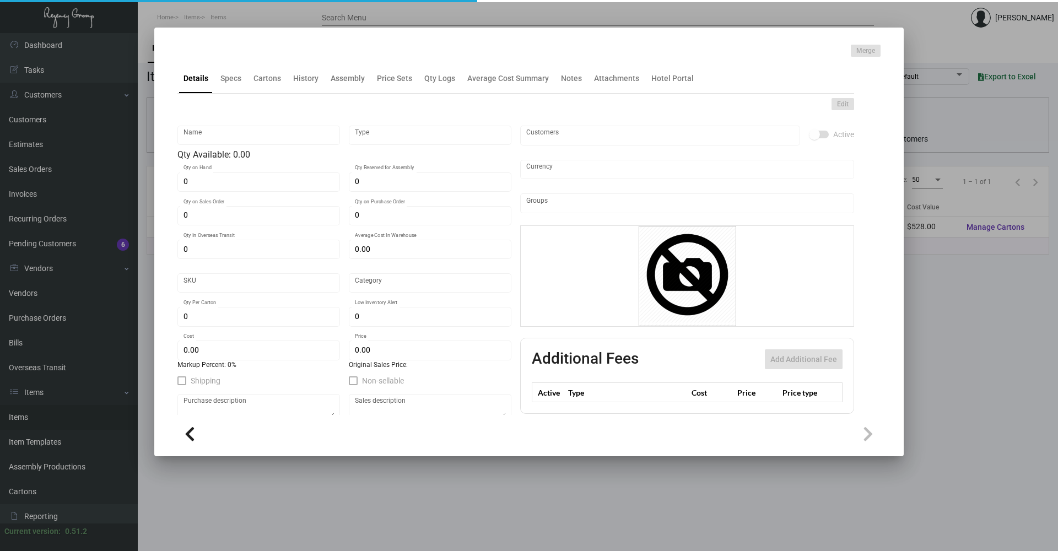
type input "String Black with Tassel"
type input "Inventory"
type input "2,200"
type input "$ 0.00"
type input "Standard"
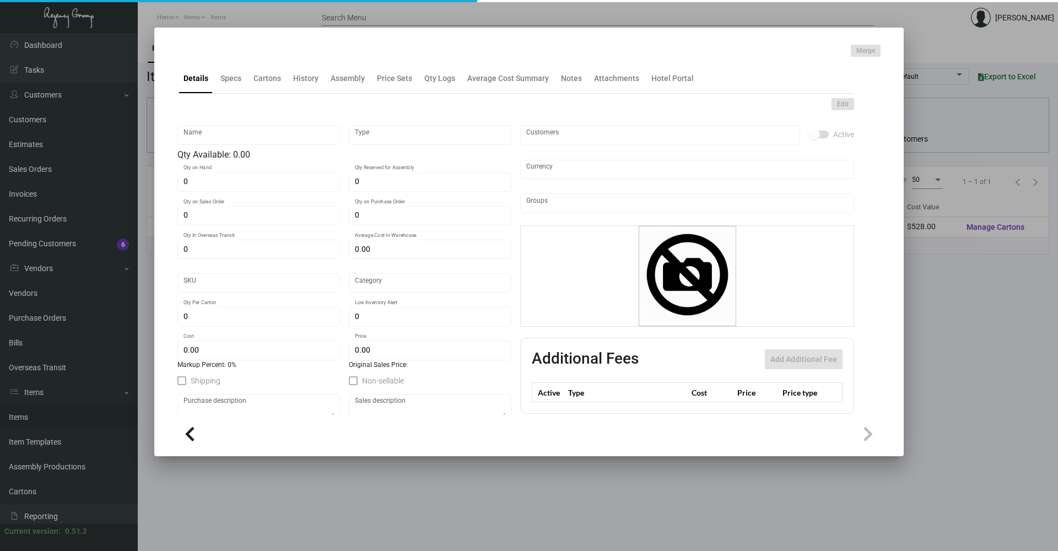
type input "$ 0.24"
type input "$ 0.60"
checkbox input "true"
type input "United States Dollar $"
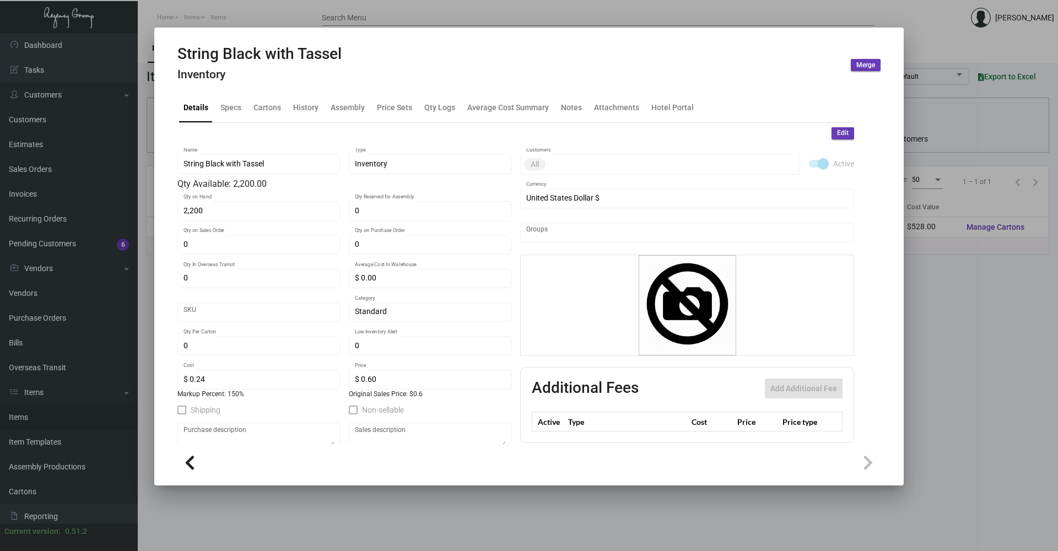
click at [184, 17] on div at bounding box center [529, 275] width 1058 height 551
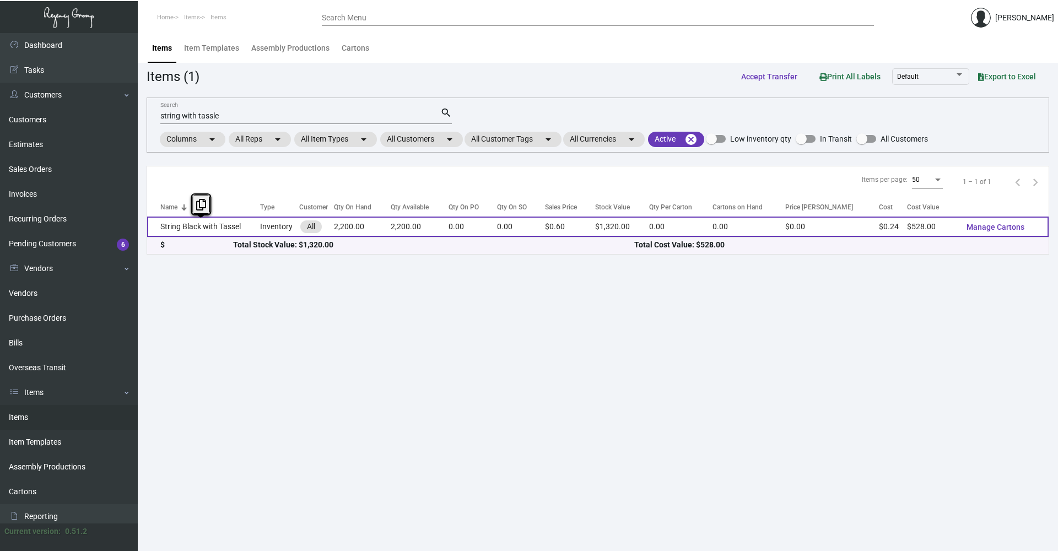
drag, startPoint x: 234, startPoint y: 224, endPoint x: 159, endPoint y: 226, distance: 75.0
click at [159, 226] on td "String Black with Tassel" at bounding box center [203, 227] width 113 height 20
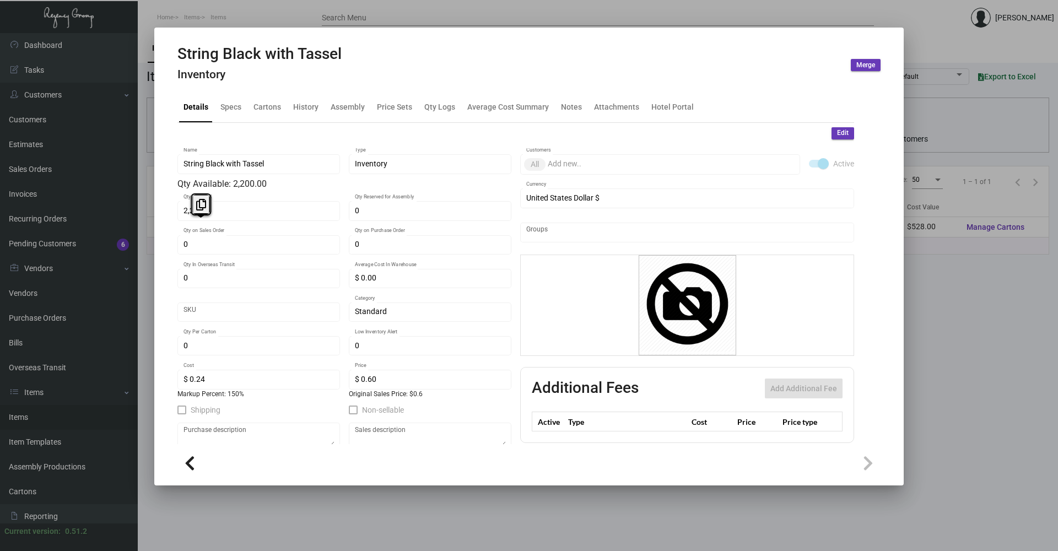
click at [229, 2] on div at bounding box center [529, 275] width 1058 height 551
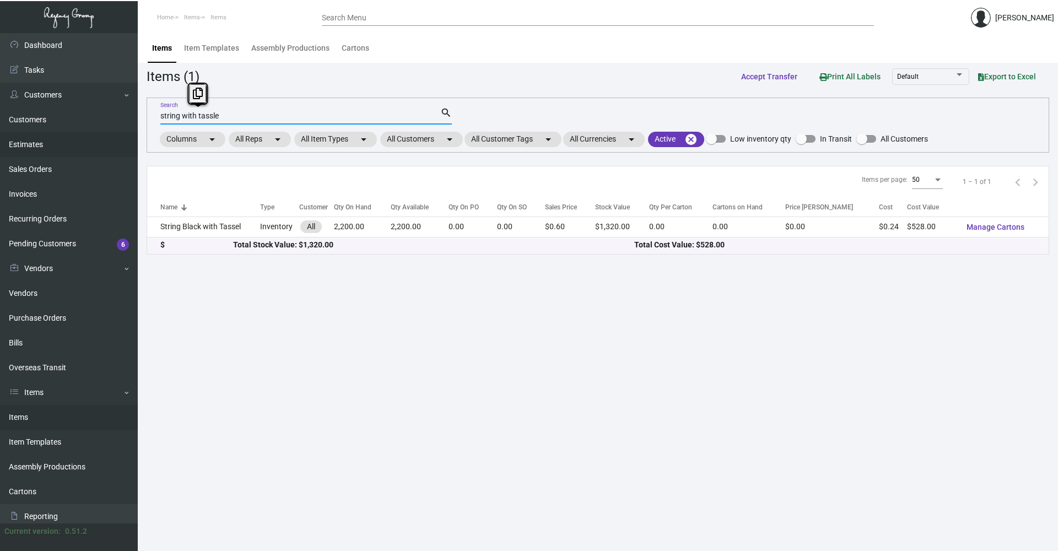
drag, startPoint x: 176, startPoint y: 126, endPoint x: 95, endPoint y: 141, distance: 82.5
click at [95, 141] on div "Dashboard Dashboard Tasks Customers Customers Estimates Sales Orders Invoices R…" at bounding box center [529, 292] width 1058 height 518
paste input "String Black with Tassel"
type input "String Black with Tassel"
drag, startPoint x: 444, startPoint y: 107, endPoint x: 449, endPoint y: 111, distance: 6.4
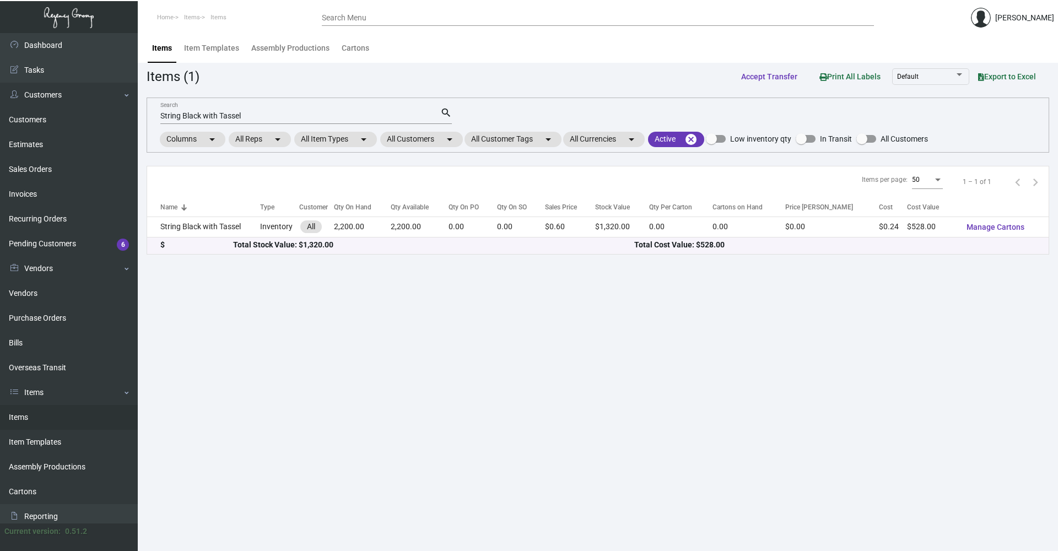
click at [449, 111] on mat-icon "search" at bounding box center [446, 112] width 12 height 13
click at [446, 111] on mat-icon "search" at bounding box center [446, 112] width 12 height 13
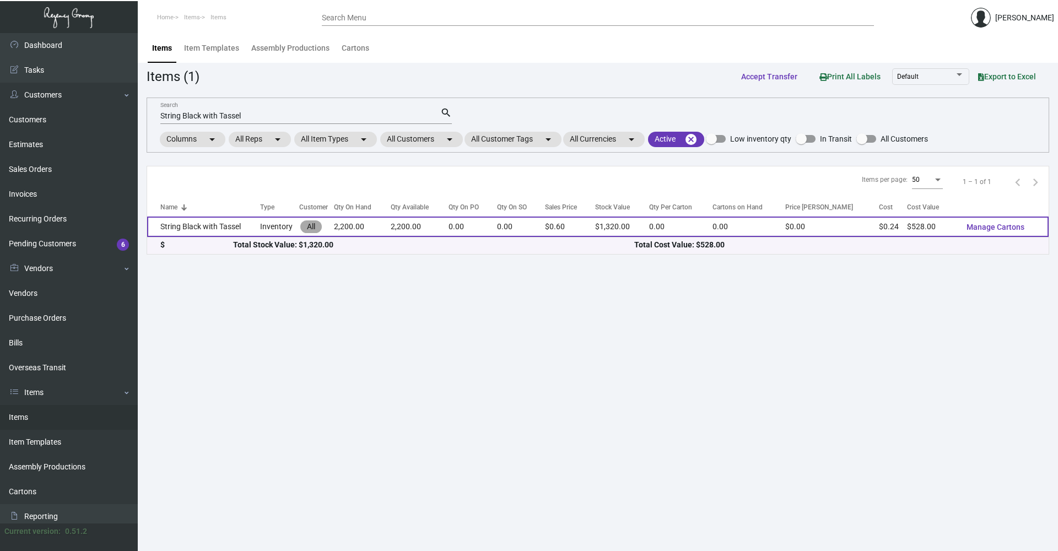
click at [315, 228] on mat-chip "All" at bounding box center [310, 226] width 21 height 13
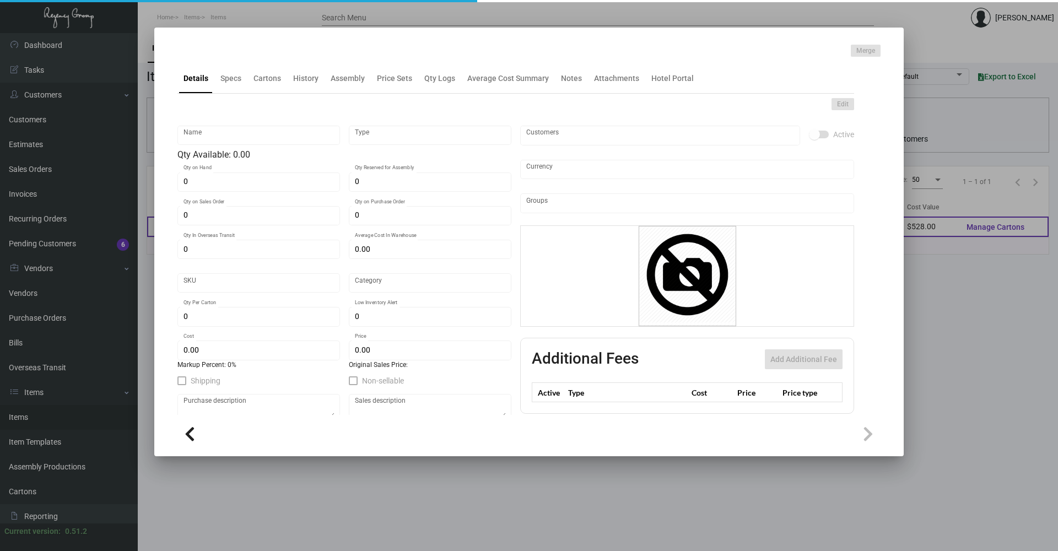
type input "String Black with Tassel"
type input "Inventory"
type input "2,200"
type input "$ 0.00"
type input "Standard"
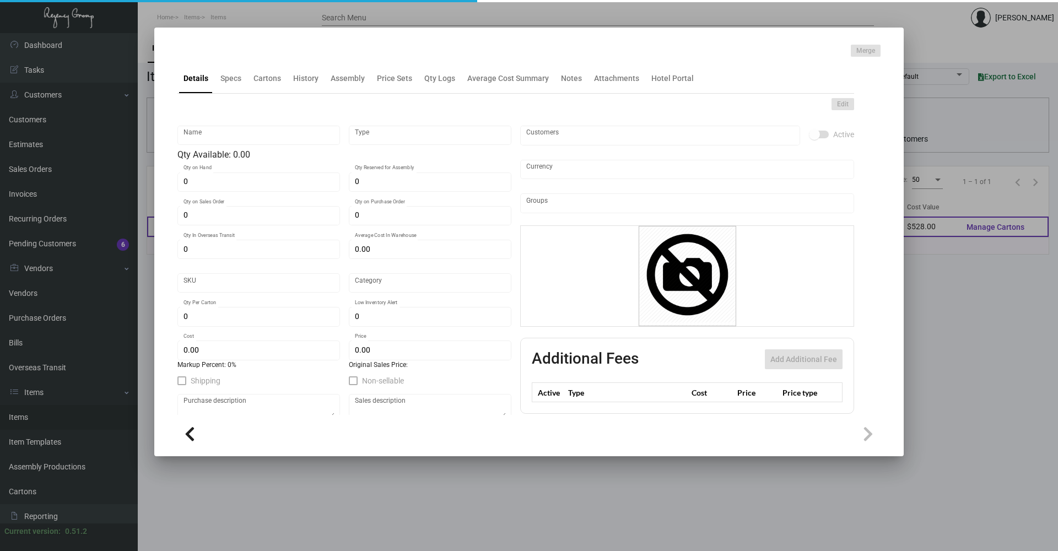
type input "$ 0.24"
type input "$ 0.60"
checkbox input "true"
type input "United States Dollar $"
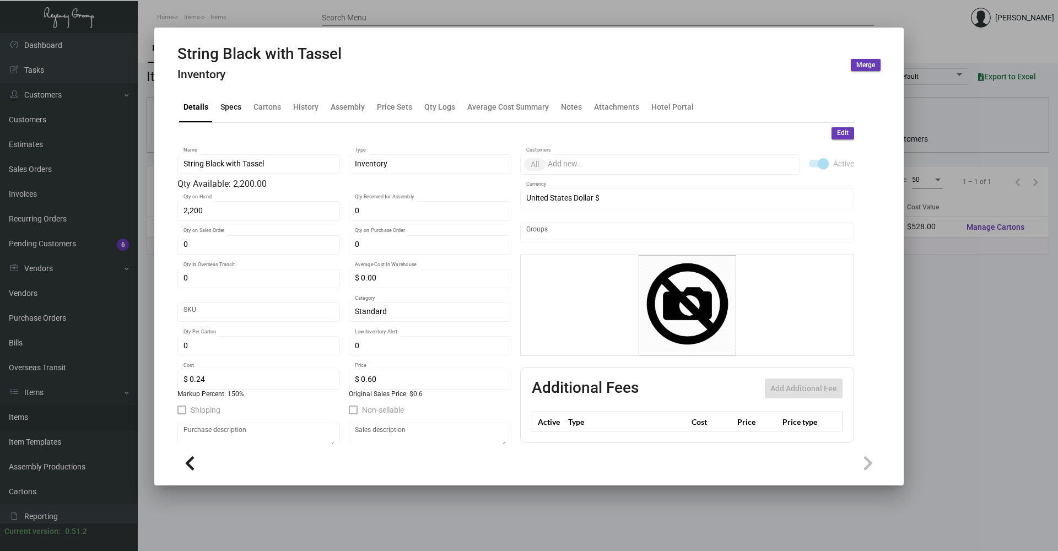
click at [225, 104] on div "Specs" at bounding box center [230, 107] width 21 height 12
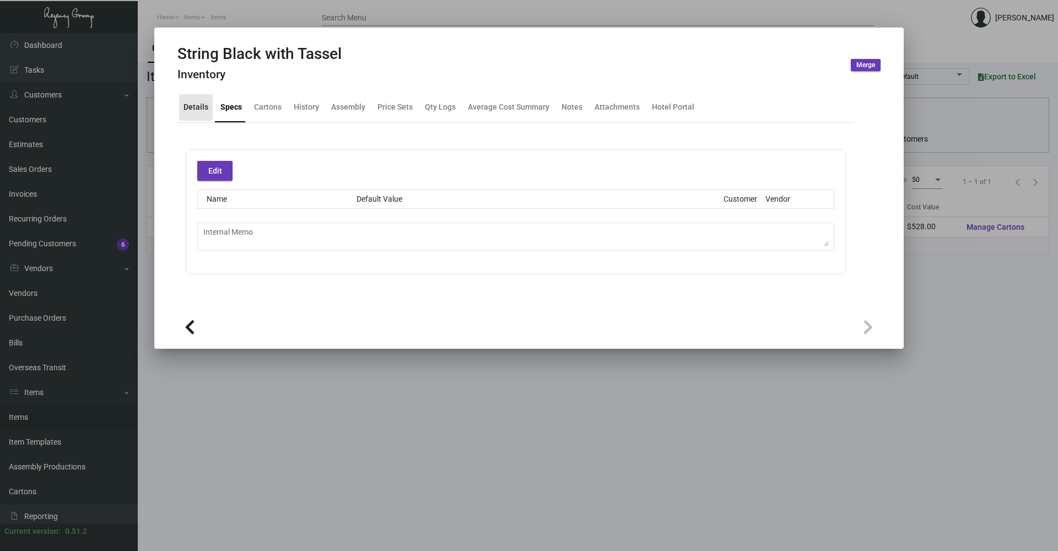
click at [195, 104] on div "Details" at bounding box center [196, 107] width 25 height 12
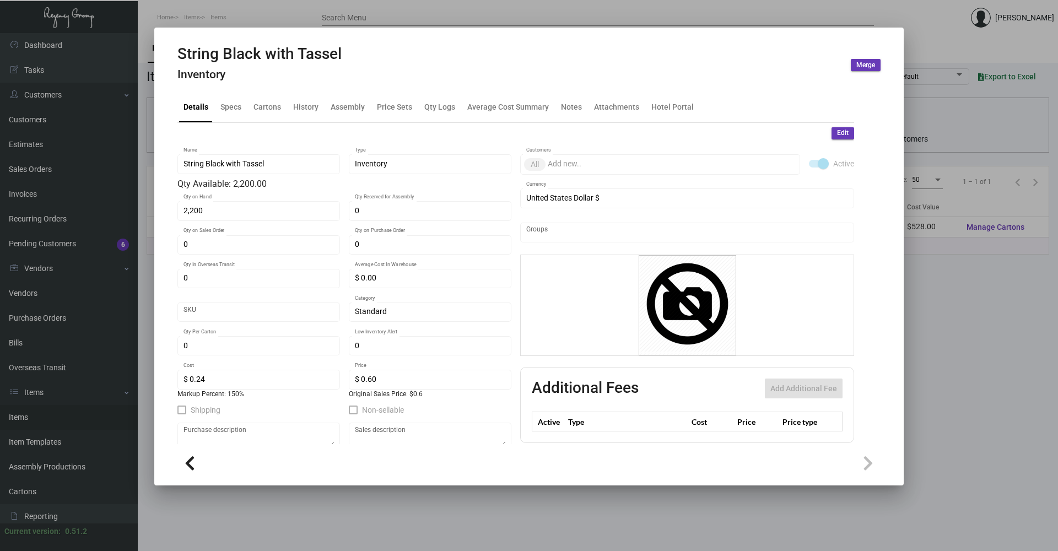
click at [912, 15] on div at bounding box center [529, 275] width 1058 height 551
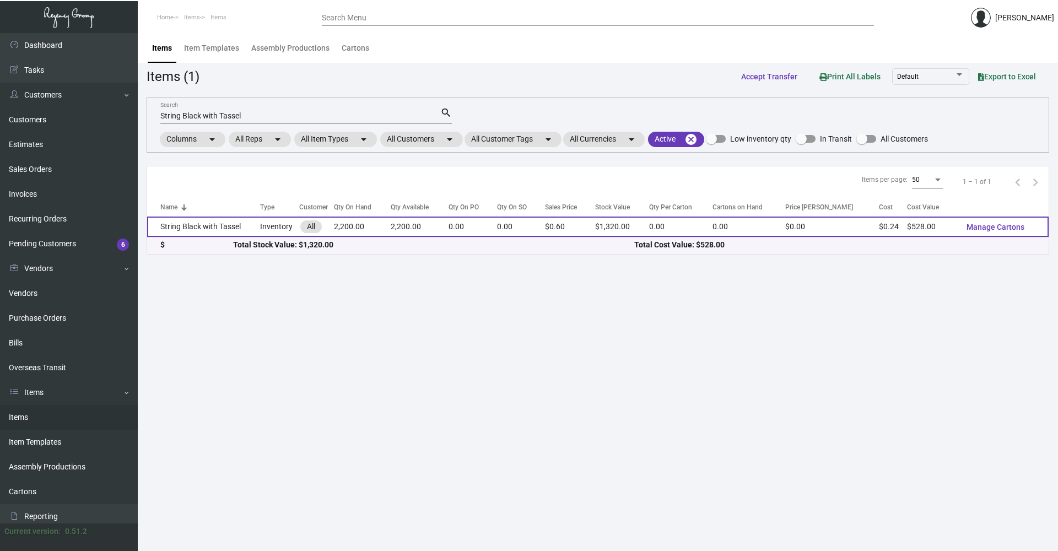
click at [210, 234] on td "String Black with Tassel" at bounding box center [203, 227] width 113 height 20
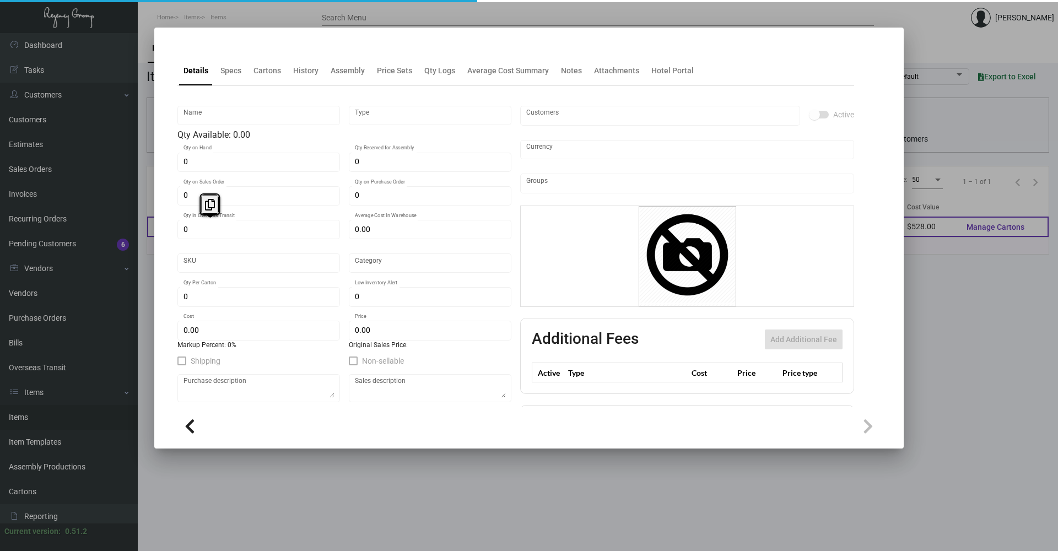
type input "String Black with Tassel"
type input "Inventory"
type input "2,200"
type input "$ 0.00"
type input "Standard"
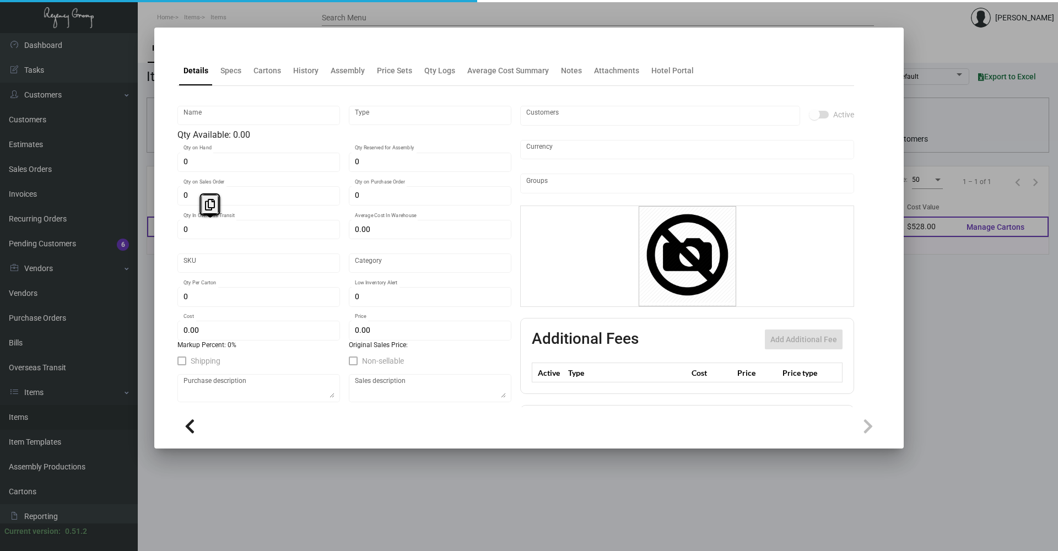
type input "$ 0.24"
type input "$ 0.60"
checkbox input "true"
type input "United States Dollar $"
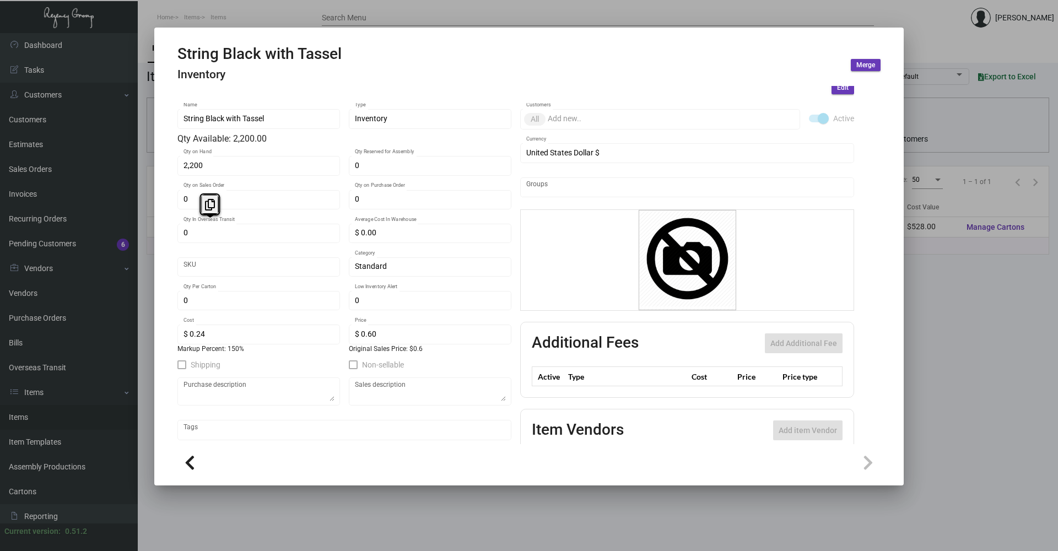
scroll to position [107, 0]
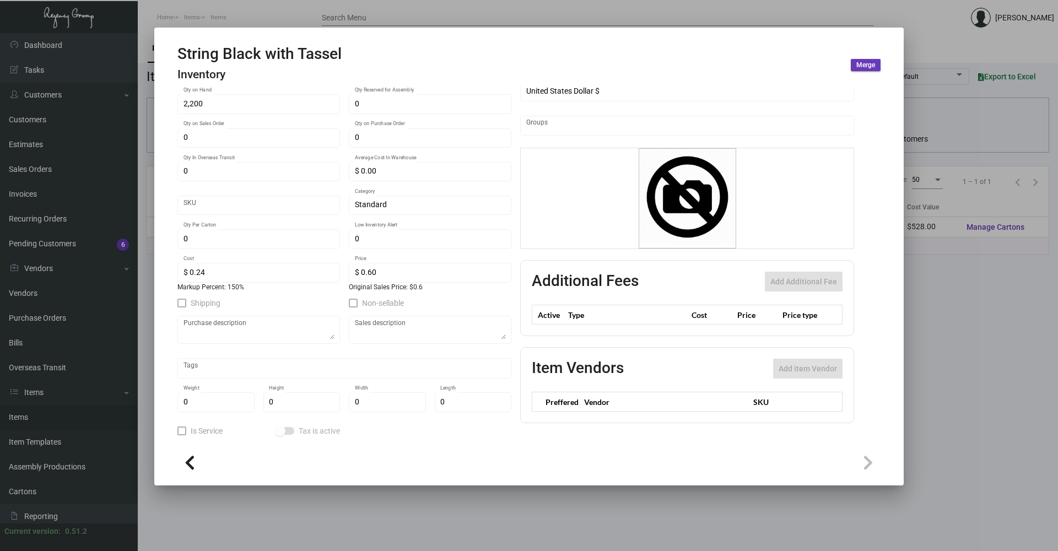
click at [401, 451] on div at bounding box center [528, 462] width 703 height 25
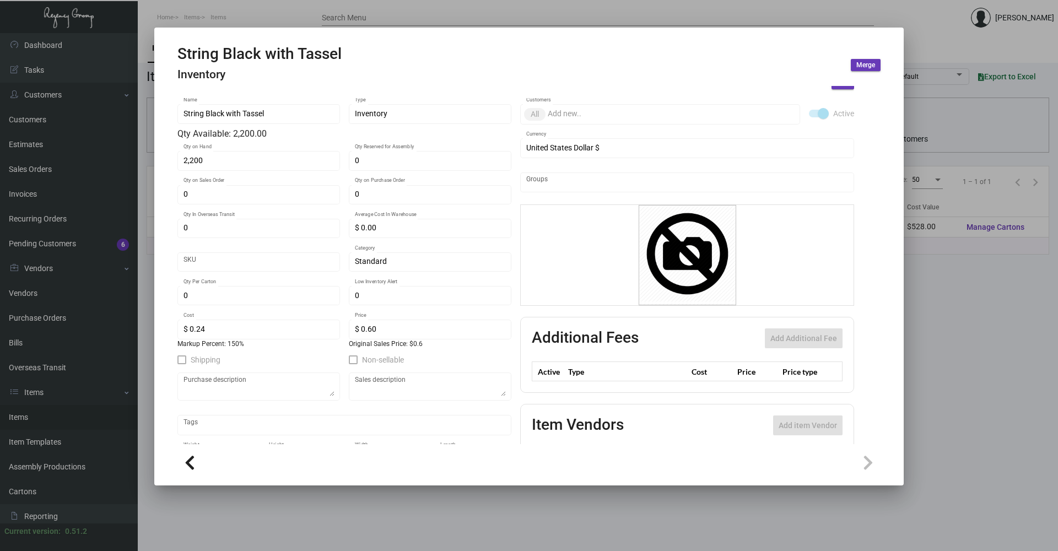
scroll to position [0, 0]
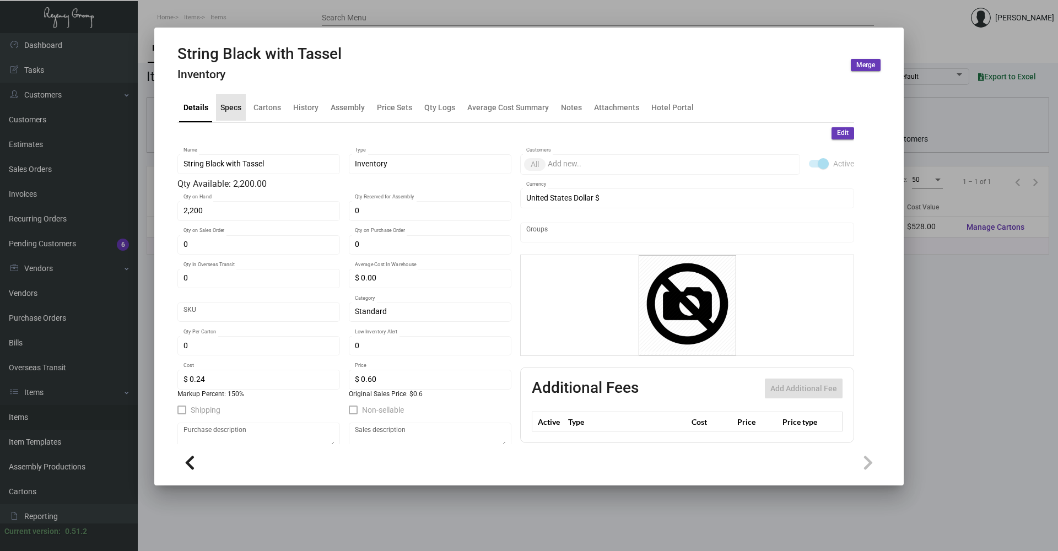
click at [219, 115] on div "Specs" at bounding box center [231, 107] width 30 height 26
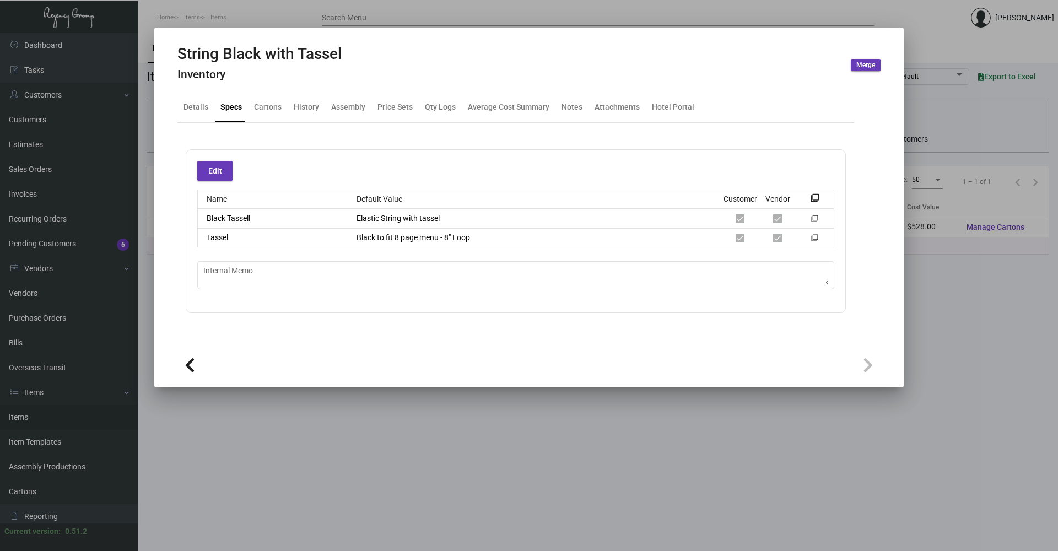
click at [261, 447] on div at bounding box center [529, 275] width 1058 height 551
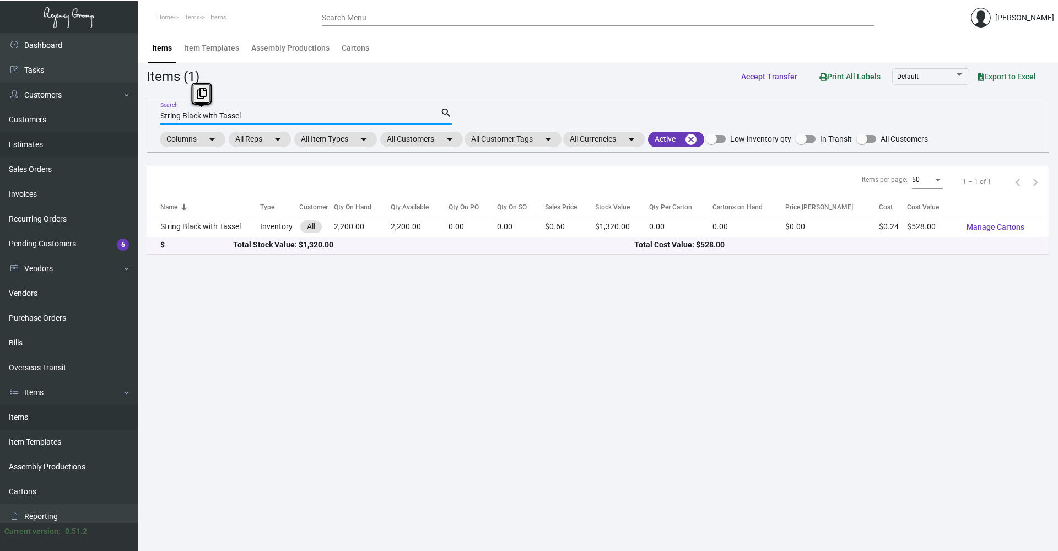
drag, startPoint x: 264, startPoint y: 114, endPoint x: 89, endPoint y: 136, distance: 176.1
click at [82, 136] on div "Dashboard Dashboard Tasks Customers Customers Estimates Sales Orders Invoices R…" at bounding box center [529, 292] width 1058 height 518
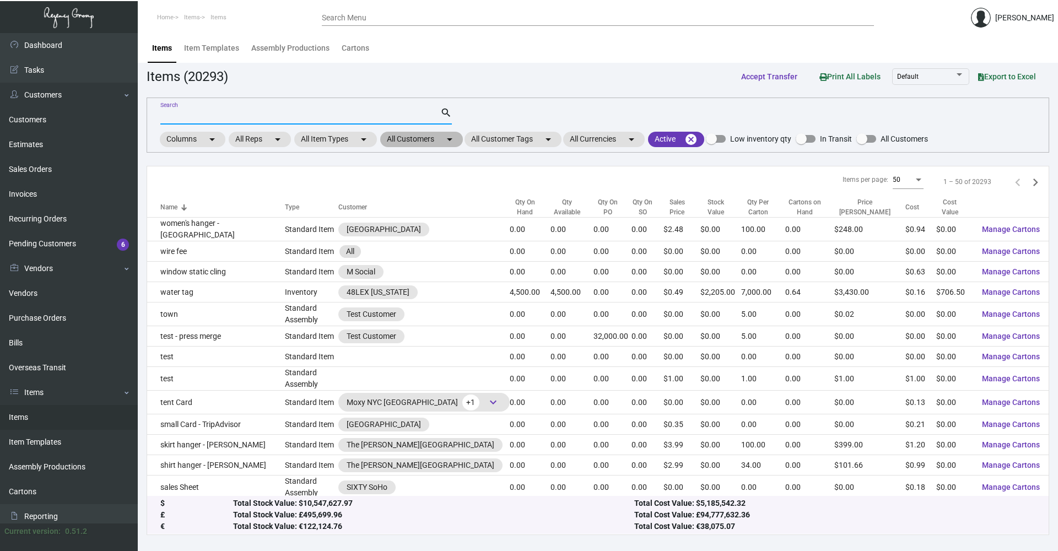
click at [448, 136] on mat-icon "arrow_drop_down" at bounding box center [449, 139] width 13 height 13
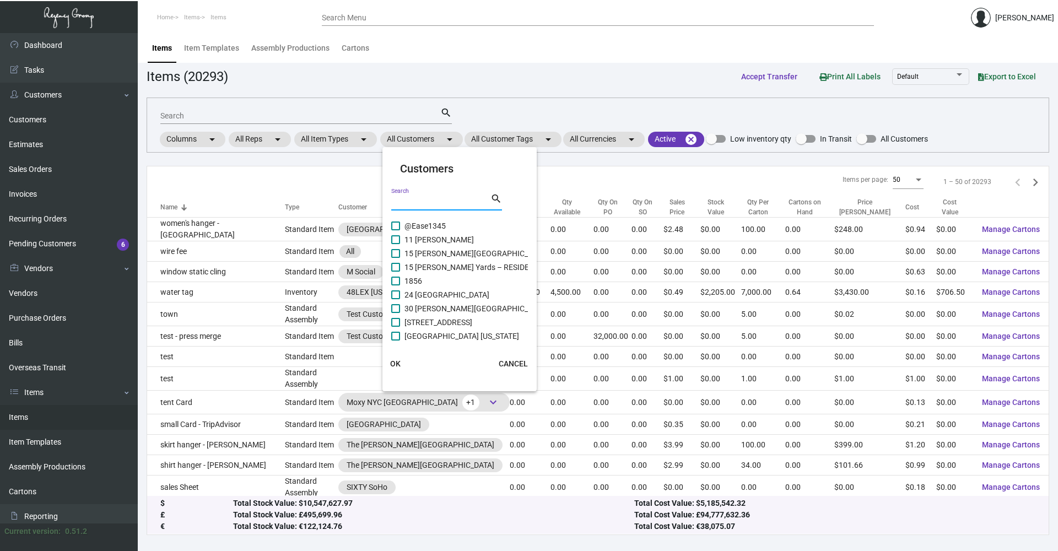
click at [421, 200] on input "Search" at bounding box center [440, 202] width 99 height 9
type input "one hotel"
click at [396, 298] on span at bounding box center [395, 294] width 9 height 9
click at [396, 299] on input "One Hotel Hanalei" at bounding box center [395, 299] width 1 height 1
checkbox input "true"
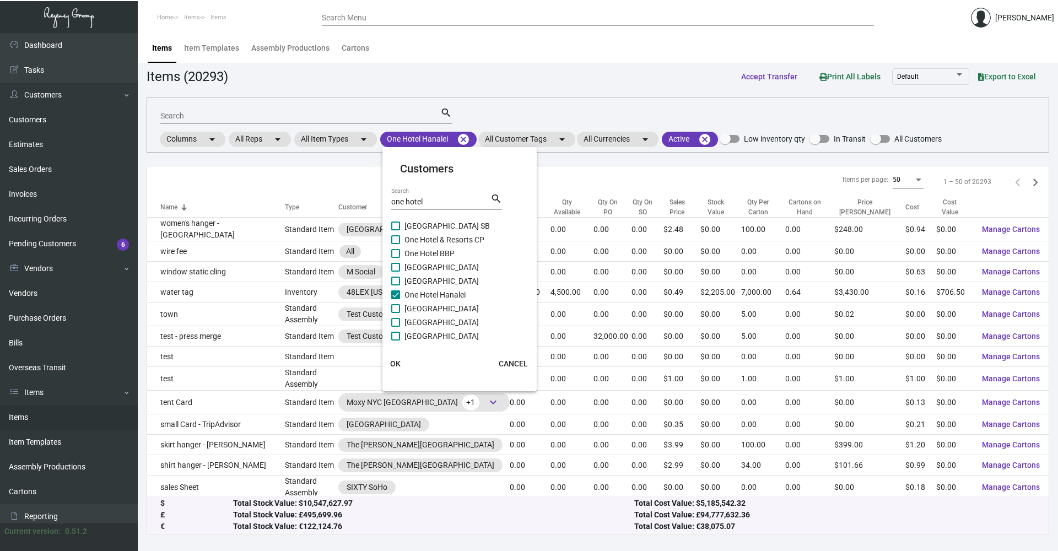
click at [398, 365] on span "OK" at bounding box center [395, 363] width 10 height 9
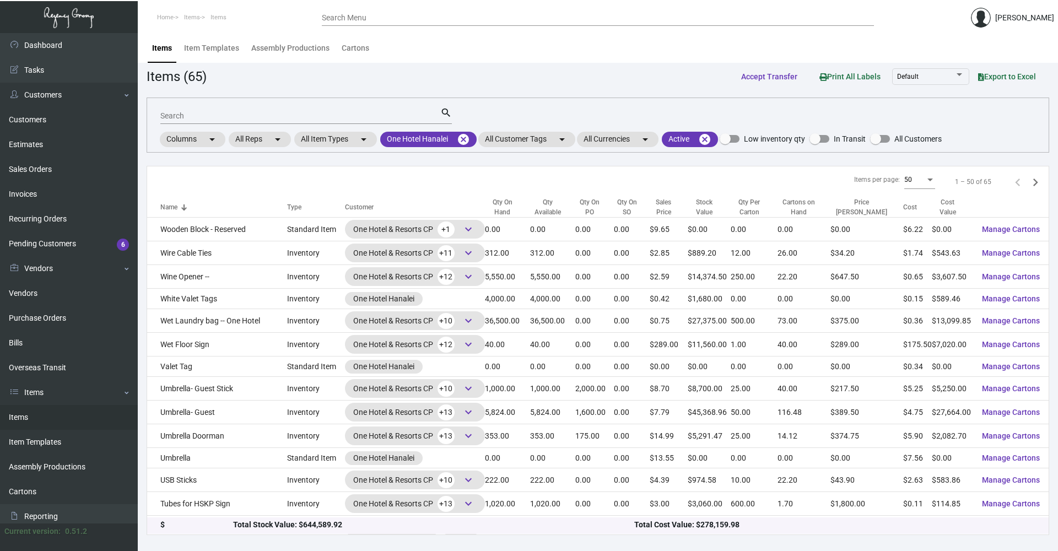
click at [186, 208] on div at bounding box center [185, 209] width 3 height 3
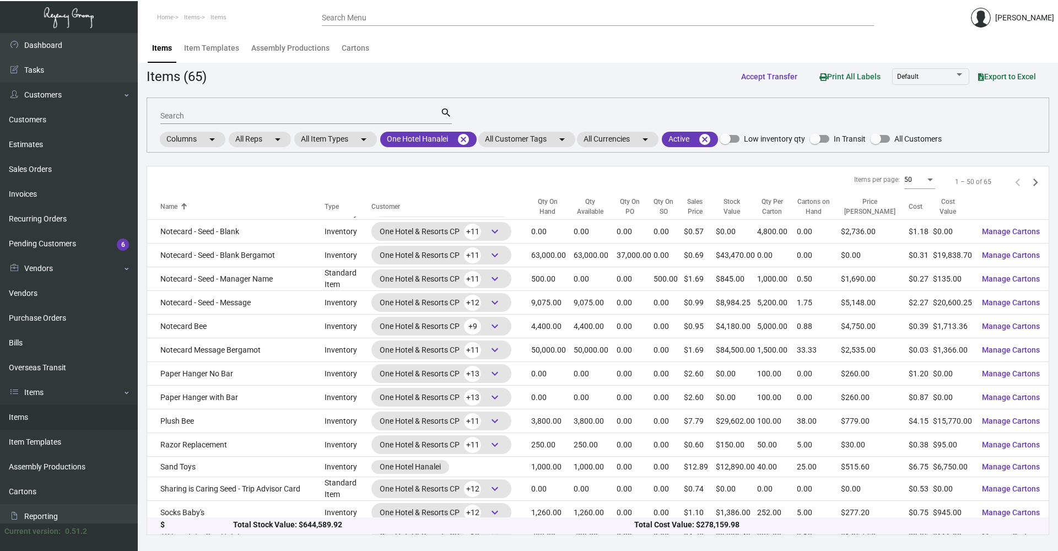
scroll to position [631, 0]
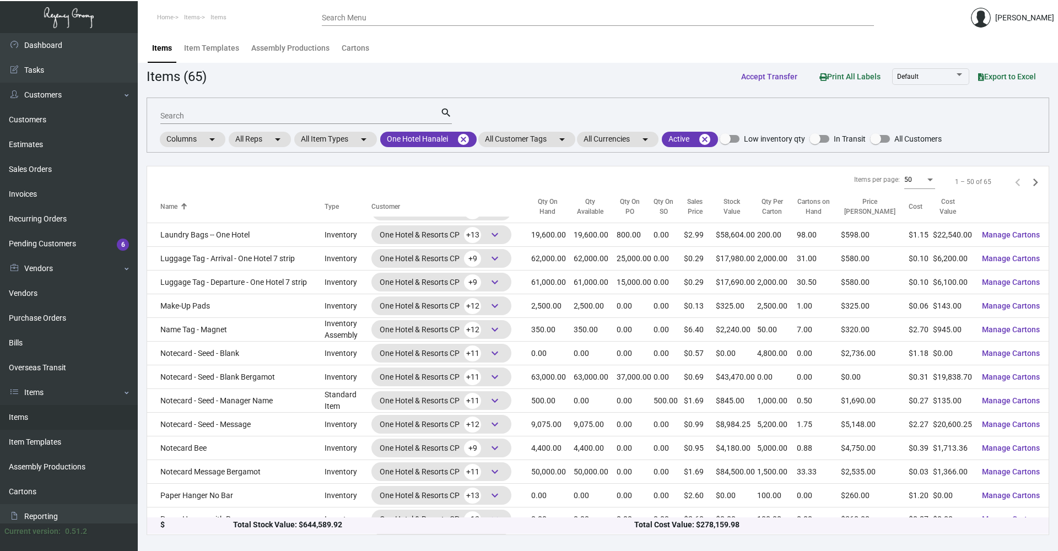
click at [190, 110] on div "Search" at bounding box center [300, 115] width 280 height 17
click at [199, 111] on div "Search" at bounding box center [300, 115] width 280 height 17
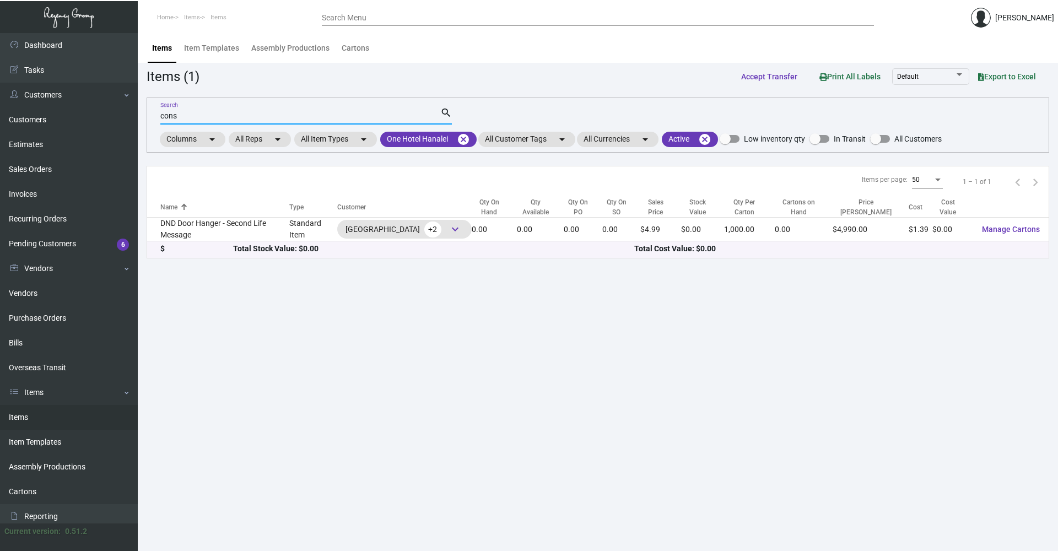
scroll to position [0, 0]
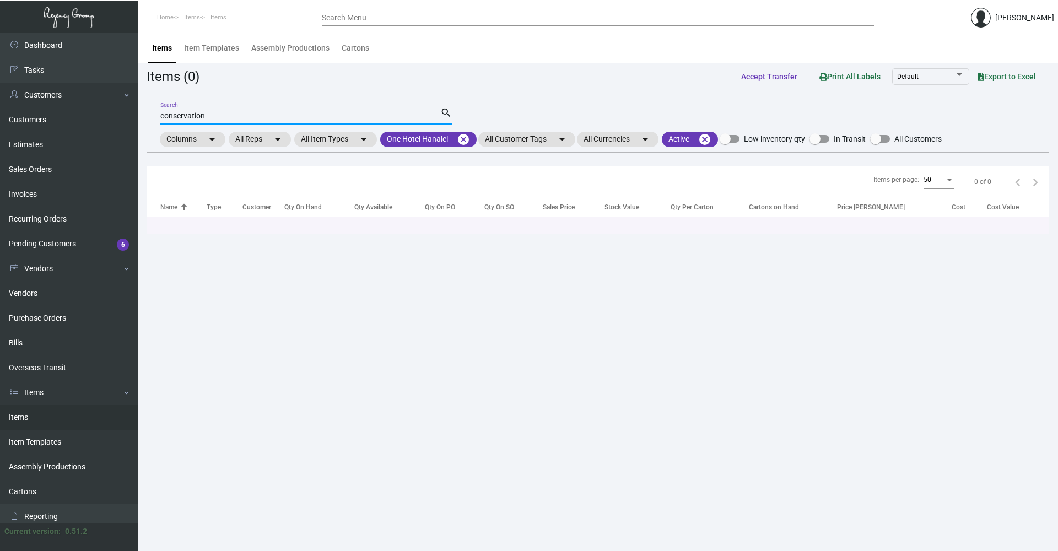
type input "conservation"
click at [323, 312] on main "Items Item Templates Assembly Productions Cartons Items (0) Accept Transfer Pri…" at bounding box center [598, 292] width 920 height 518
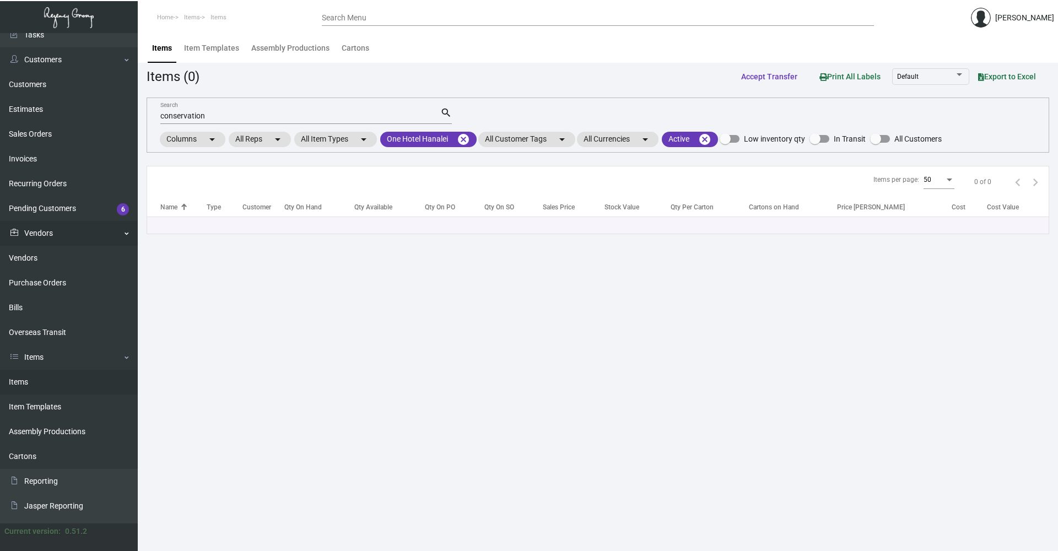
scroll to position [55, 0]
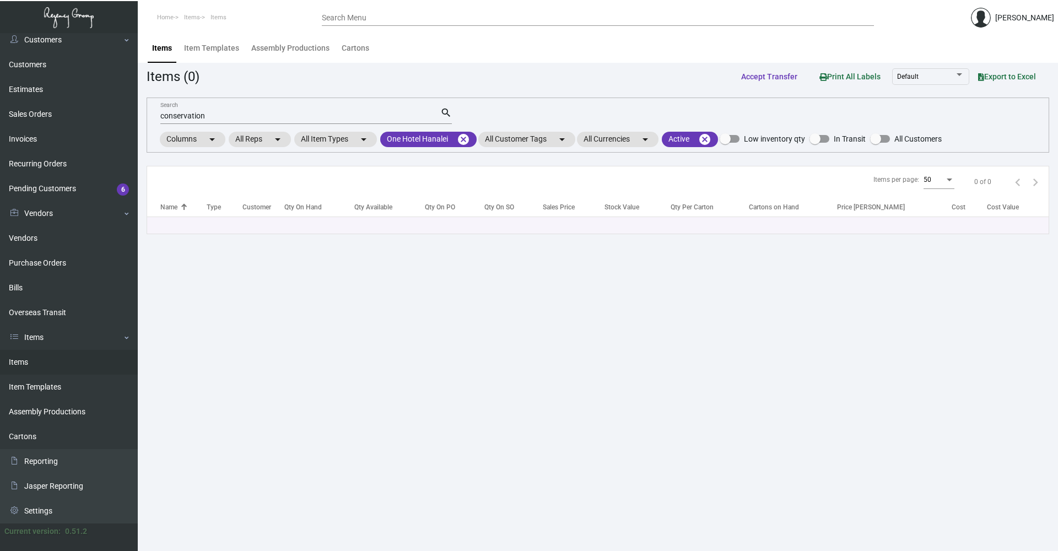
click at [218, 109] on mat-form-field "conservation Search search" at bounding box center [306, 115] width 292 height 34
drag, startPoint x: 220, startPoint y: 115, endPoint x: 128, endPoint y: 125, distance: 92.0
click at [129, 126] on div "Dashboard Dashboard Tasks Customers Customers Estimates Sales Orders Invoices R…" at bounding box center [529, 292] width 1058 height 518
click at [166, 115] on input "soor" at bounding box center [300, 116] width 280 height 9
type input "door"
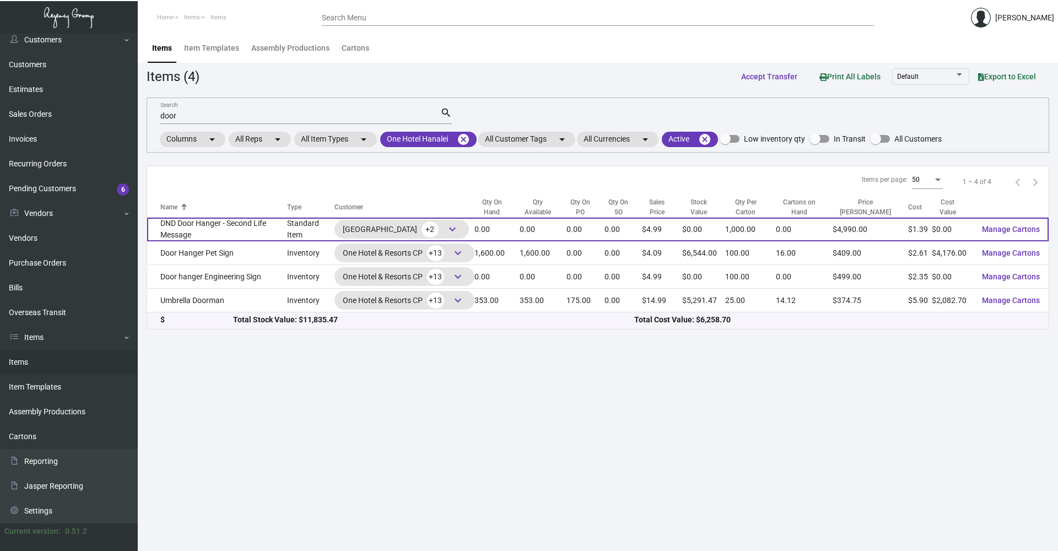
click at [230, 231] on td "DND Door Hanger - Second Life Message" at bounding box center [217, 230] width 140 height 24
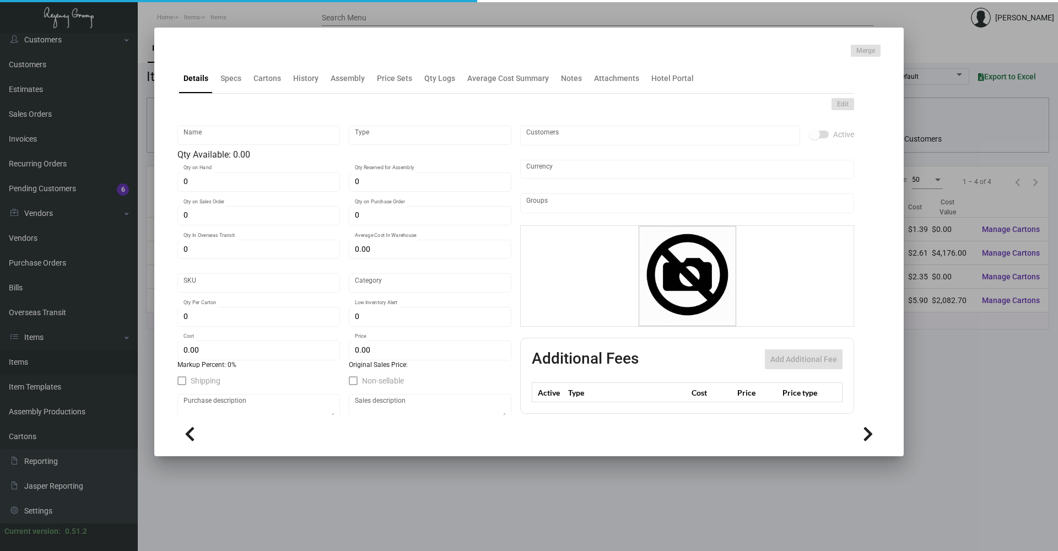
type input "DND Door Hanger - Second Life Message"
type input "Standard Item"
type input "$ 1.12256"
type input "DNDD"
type input "Standard"
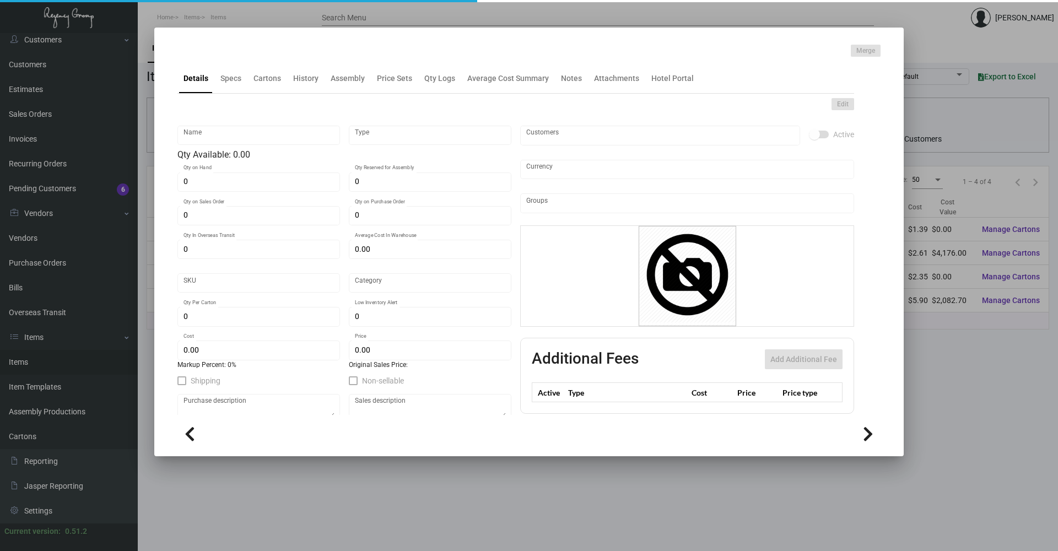
type input "1,000"
type input "$ 1.38544"
type input "$ 4.99"
checkbox input "true"
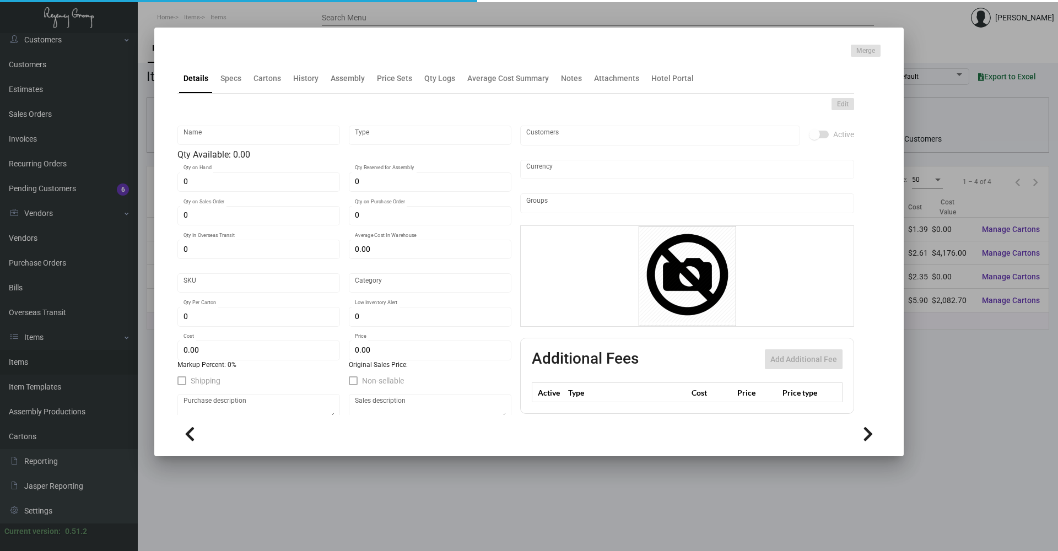
type input "United States Dollar $"
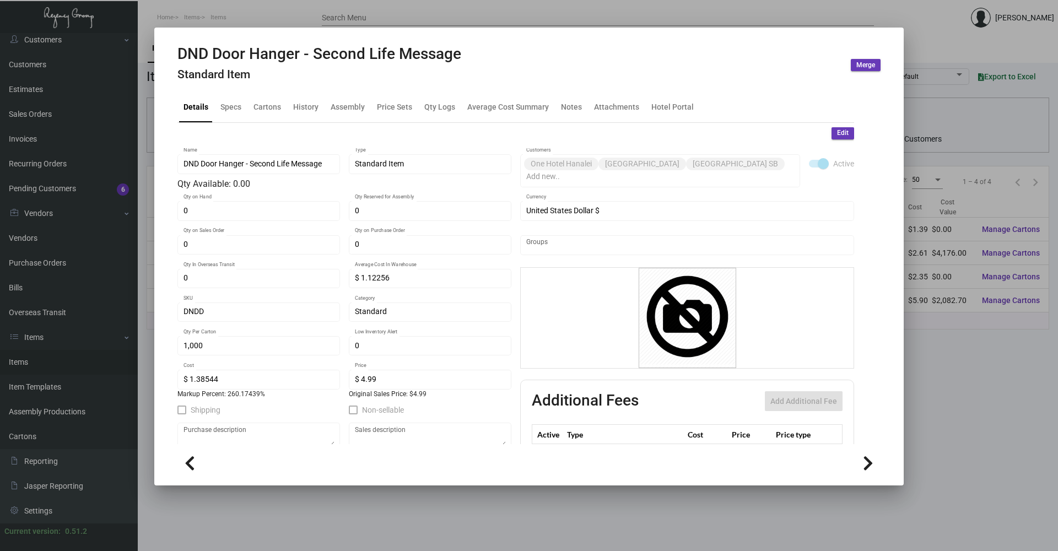
click at [220, 9] on div at bounding box center [529, 275] width 1058 height 551
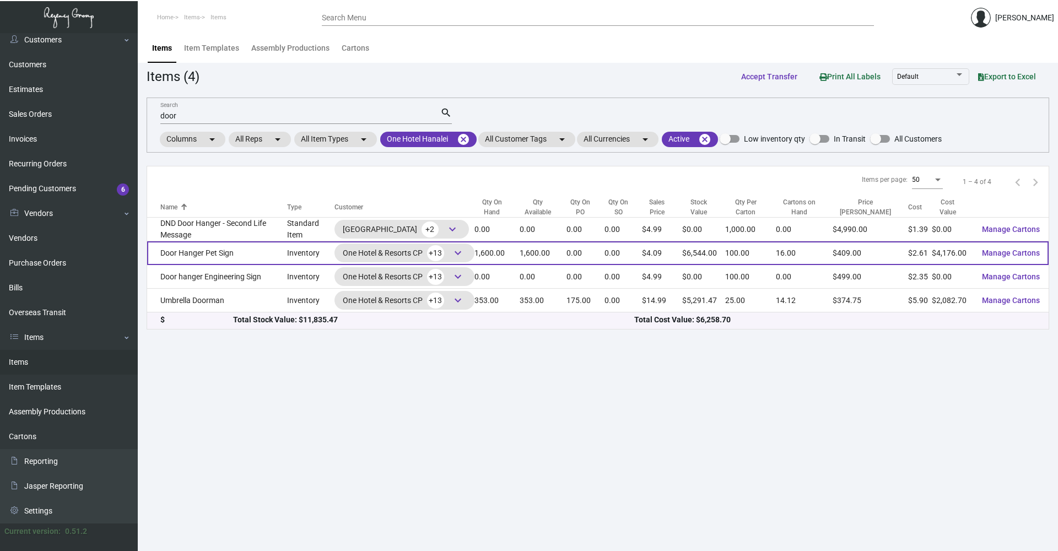
click at [223, 252] on td "Door Hanger Pet Sign" at bounding box center [217, 253] width 140 height 24
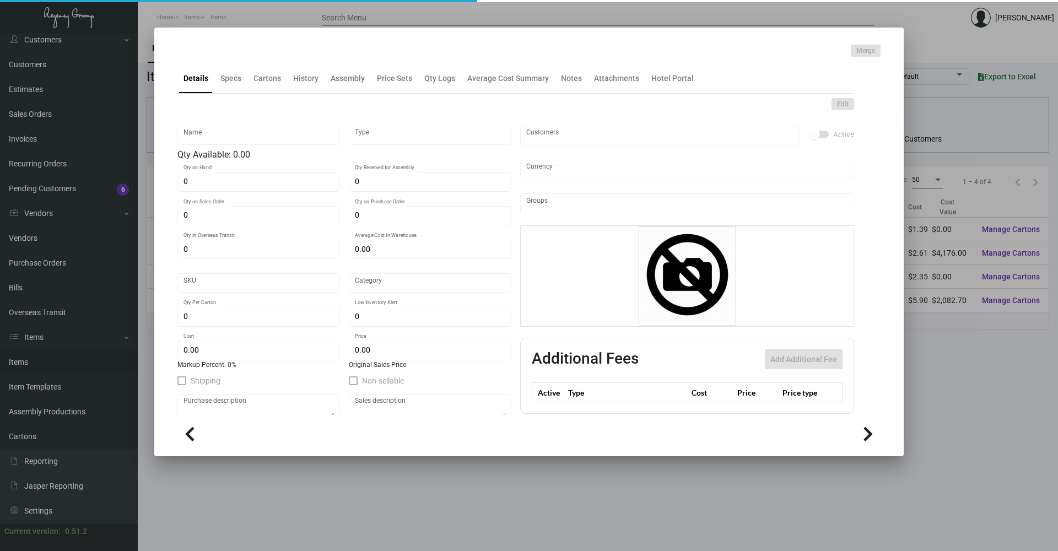
type input "Door Hanger Pet Sign"
type input "Inventory"
type input "1,600"
type input "$ 1.02591"
type input "1HPDH"
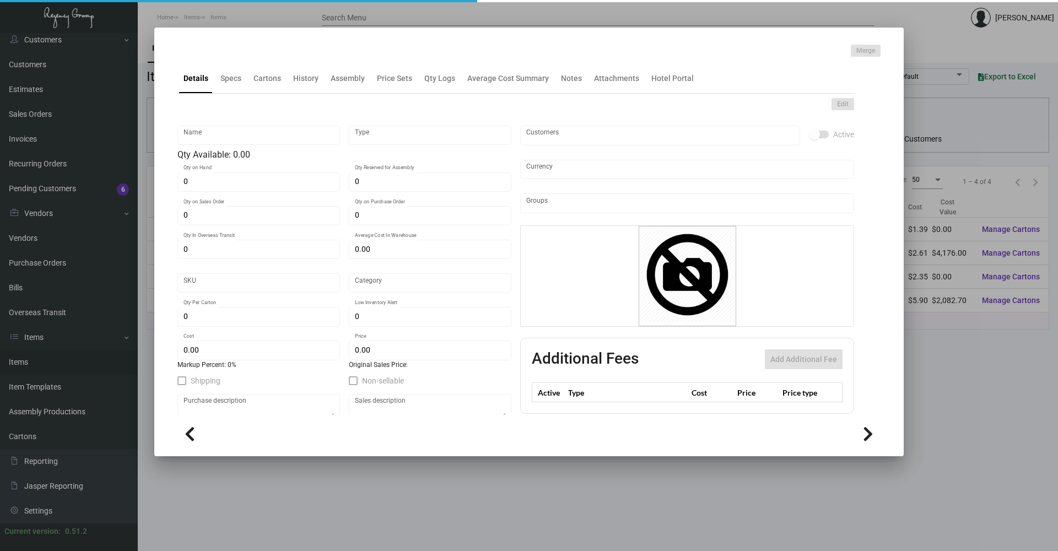
type input "Standard"
type input "100"
type input "500"
type input "$ 2.61"
type input "$ 4.09"
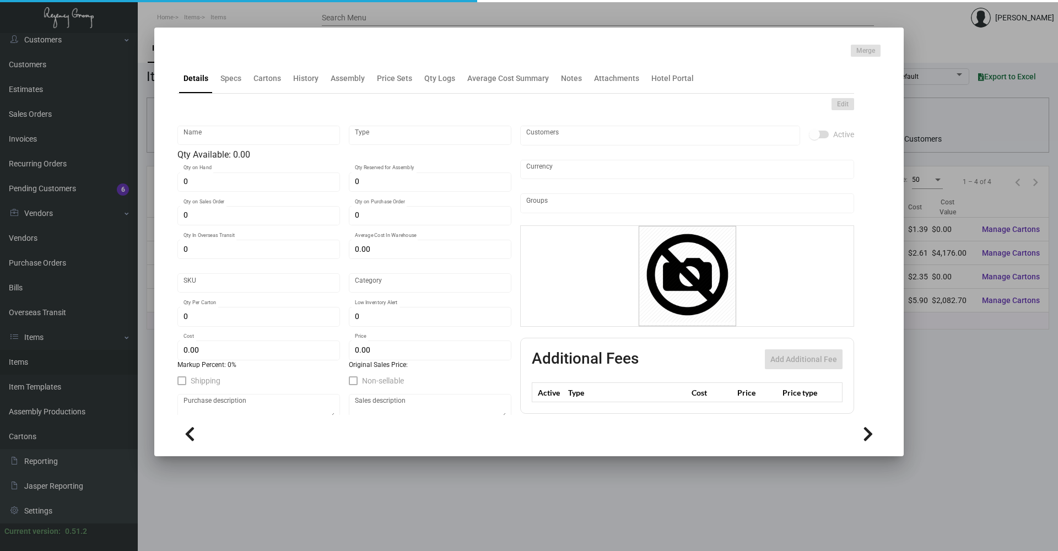
checkbox input "true"
type input "United States Dollar $"
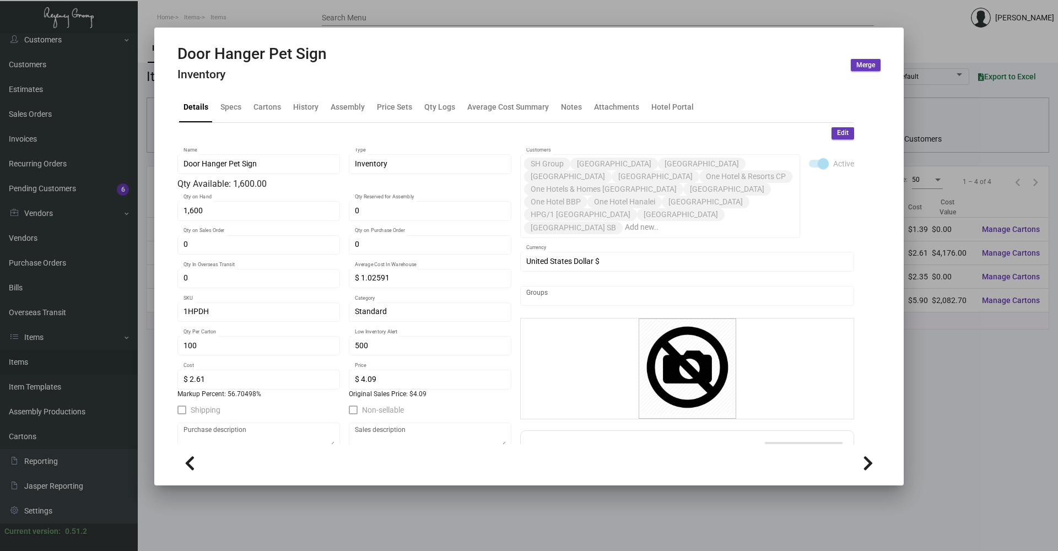
click at [243, 21] on div at bounding box center [529, 275] width 1058 height 551
